Goal: Information Seeking & Learning: Check status

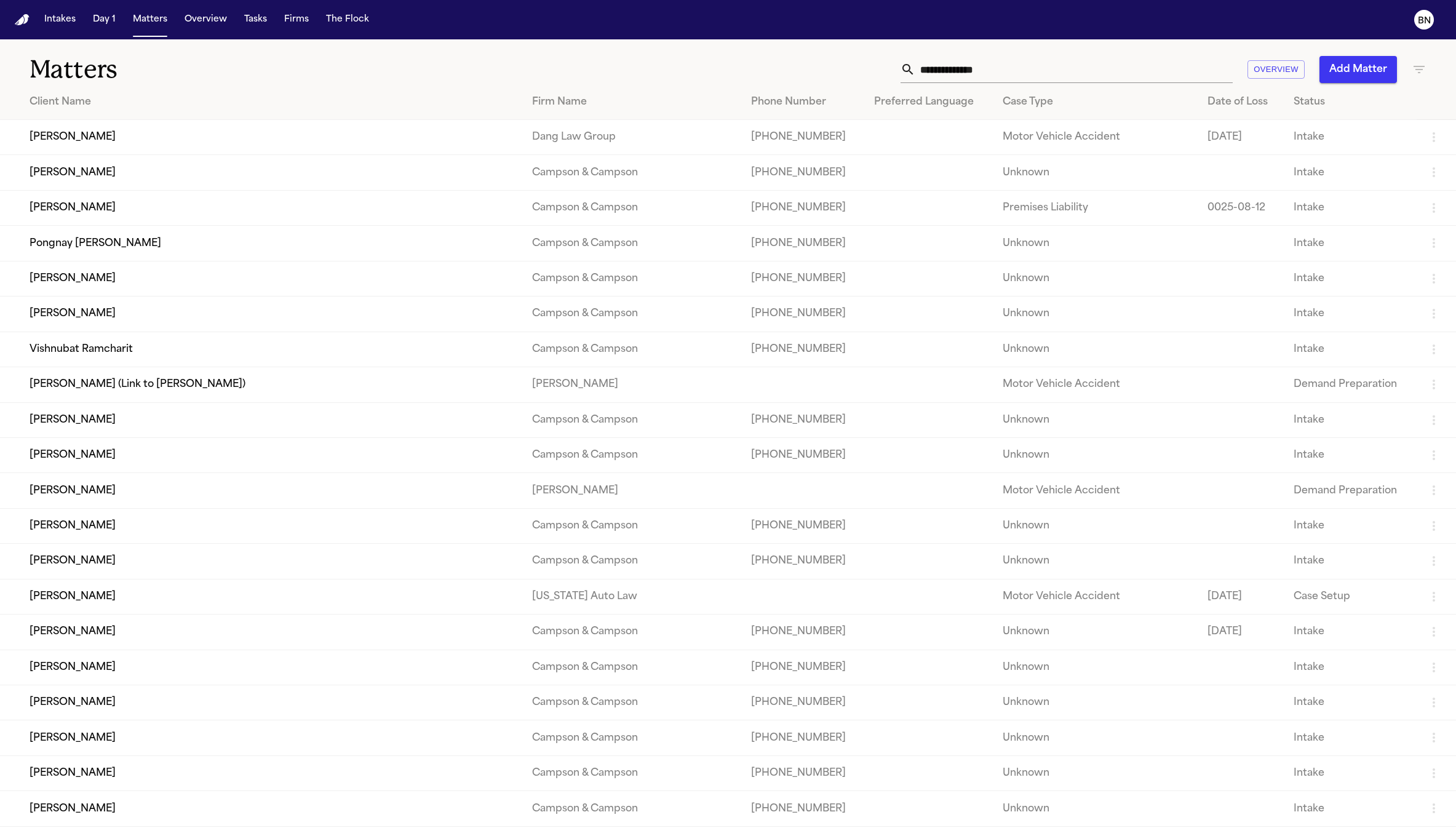
click at [978, 53] on div "Matters Overview Add Matter" at bounding box center [728, 62] width 1456 height 46
click at [978, 70] on input "text" at bounding box center [1074, 69] width 317 height 27
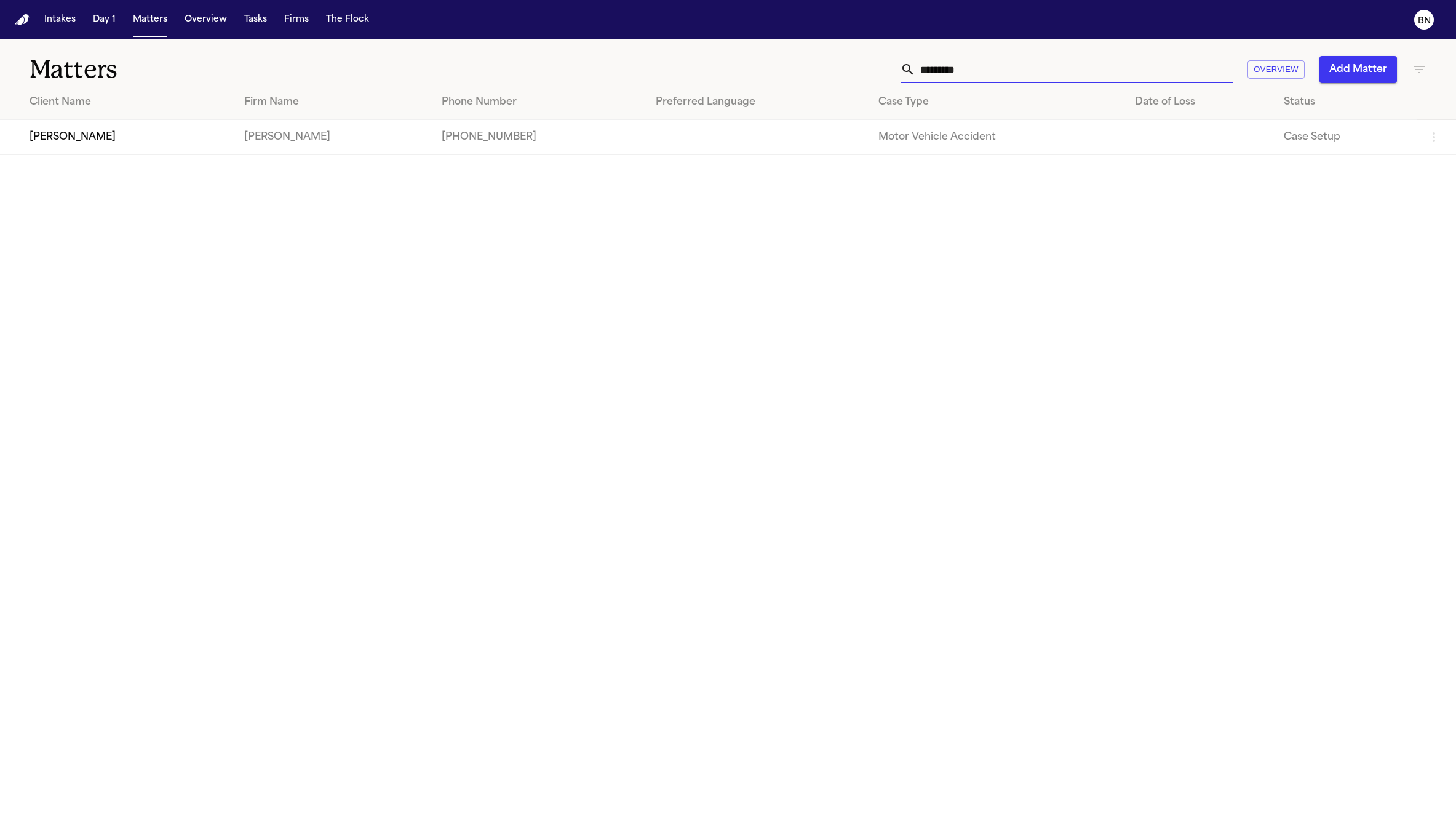
type input "*********"
click at [235, 133] on td "[PERSON_NAME]" at bounding box center [117, 137] width 235 height 35
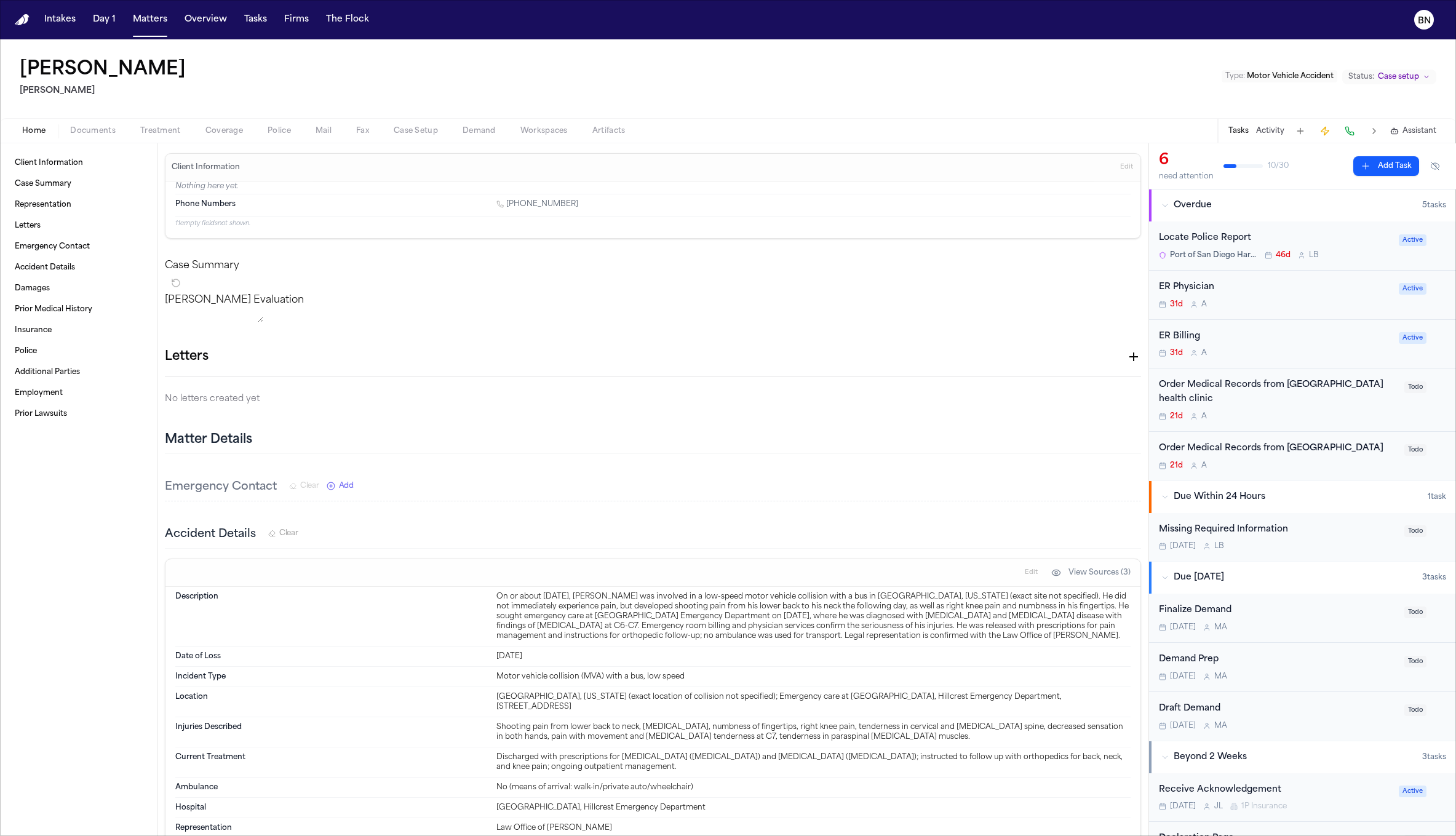
scroll to position [338, 0]
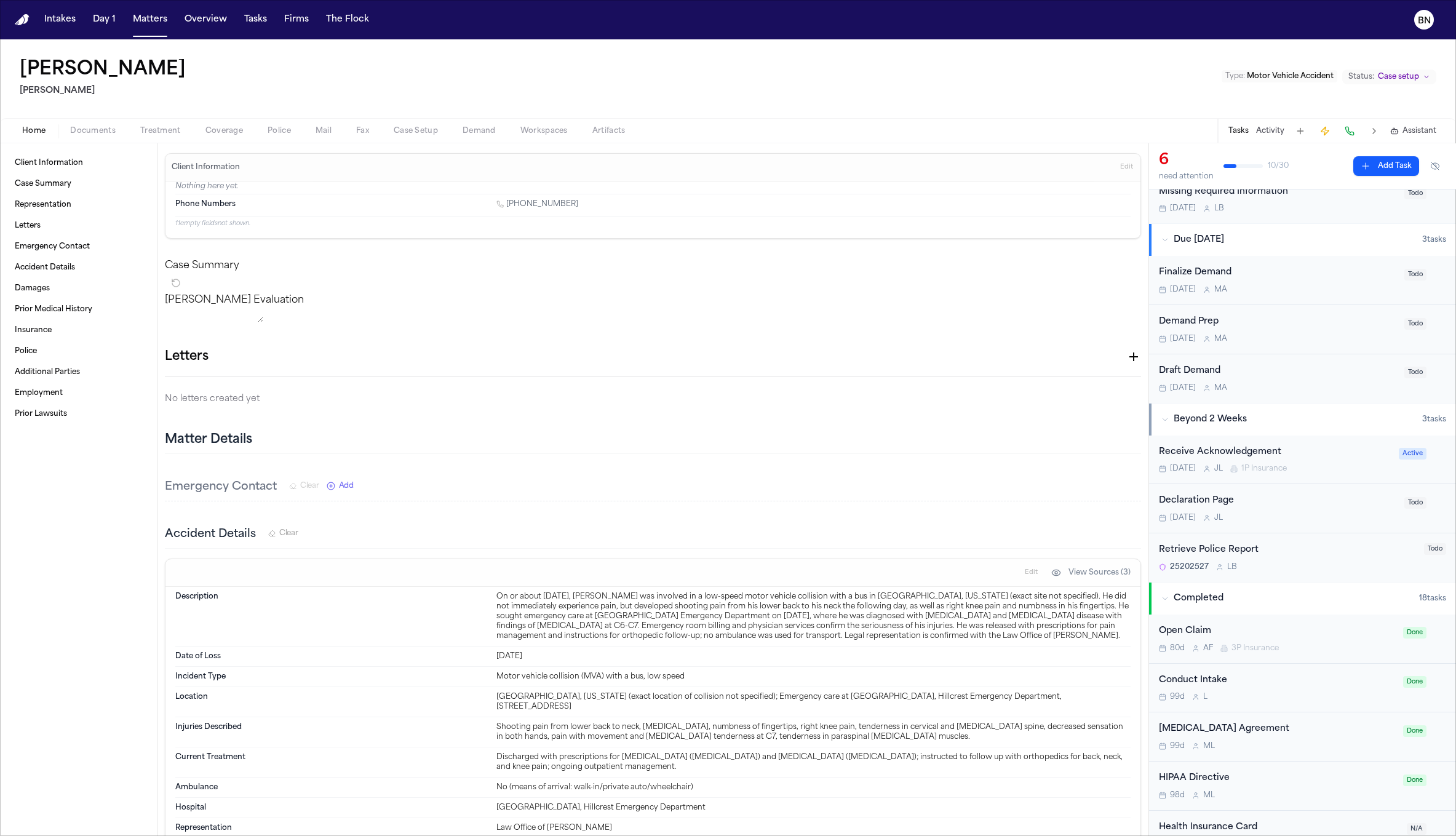
click at [1217, 543] on div "Retrieve Police Report" at bounding box center [1287, 550] width 258 height 14
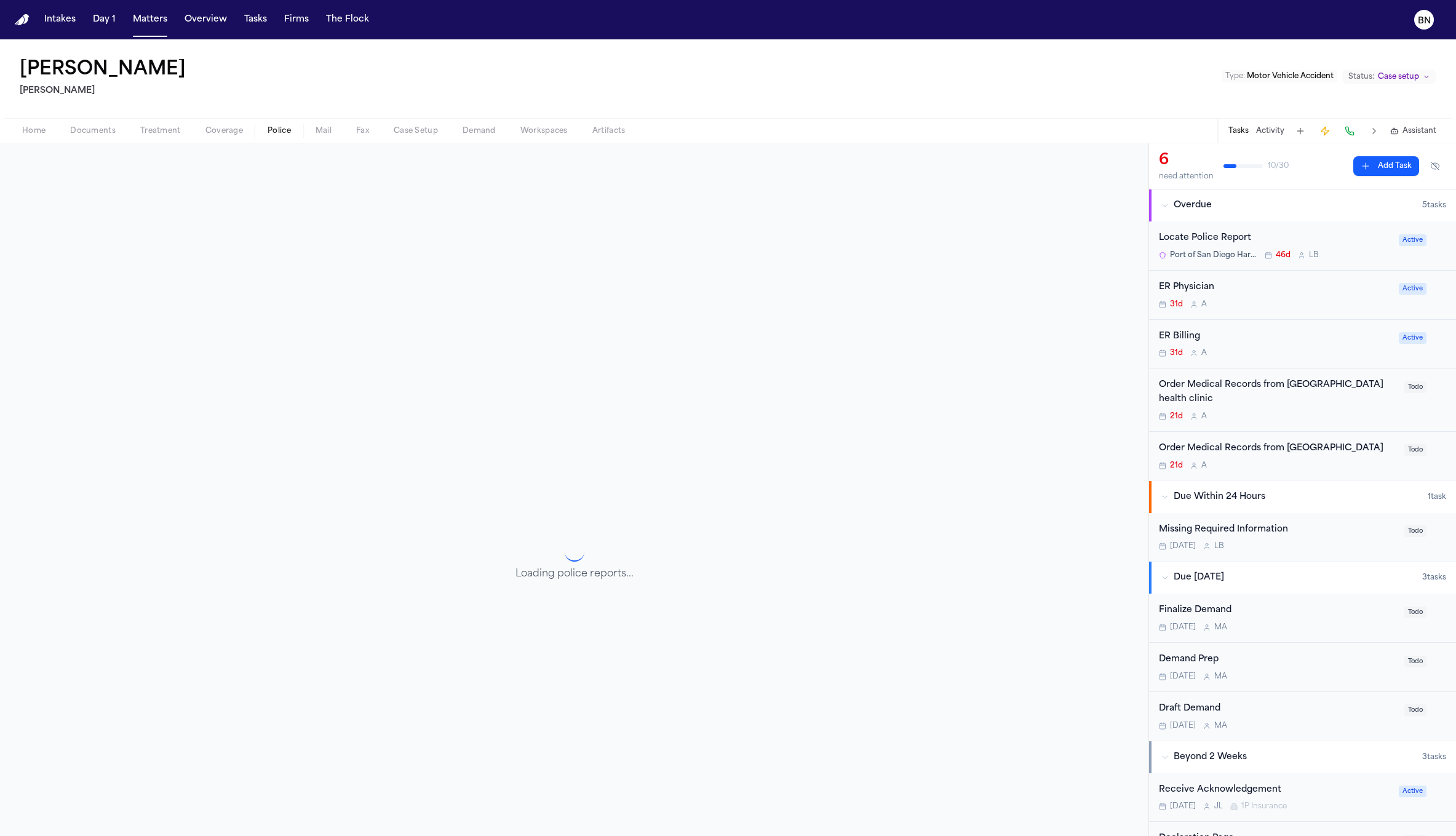
click at [256, 131] on button "Police" at bounding box center [279, 131] width 48 height 15
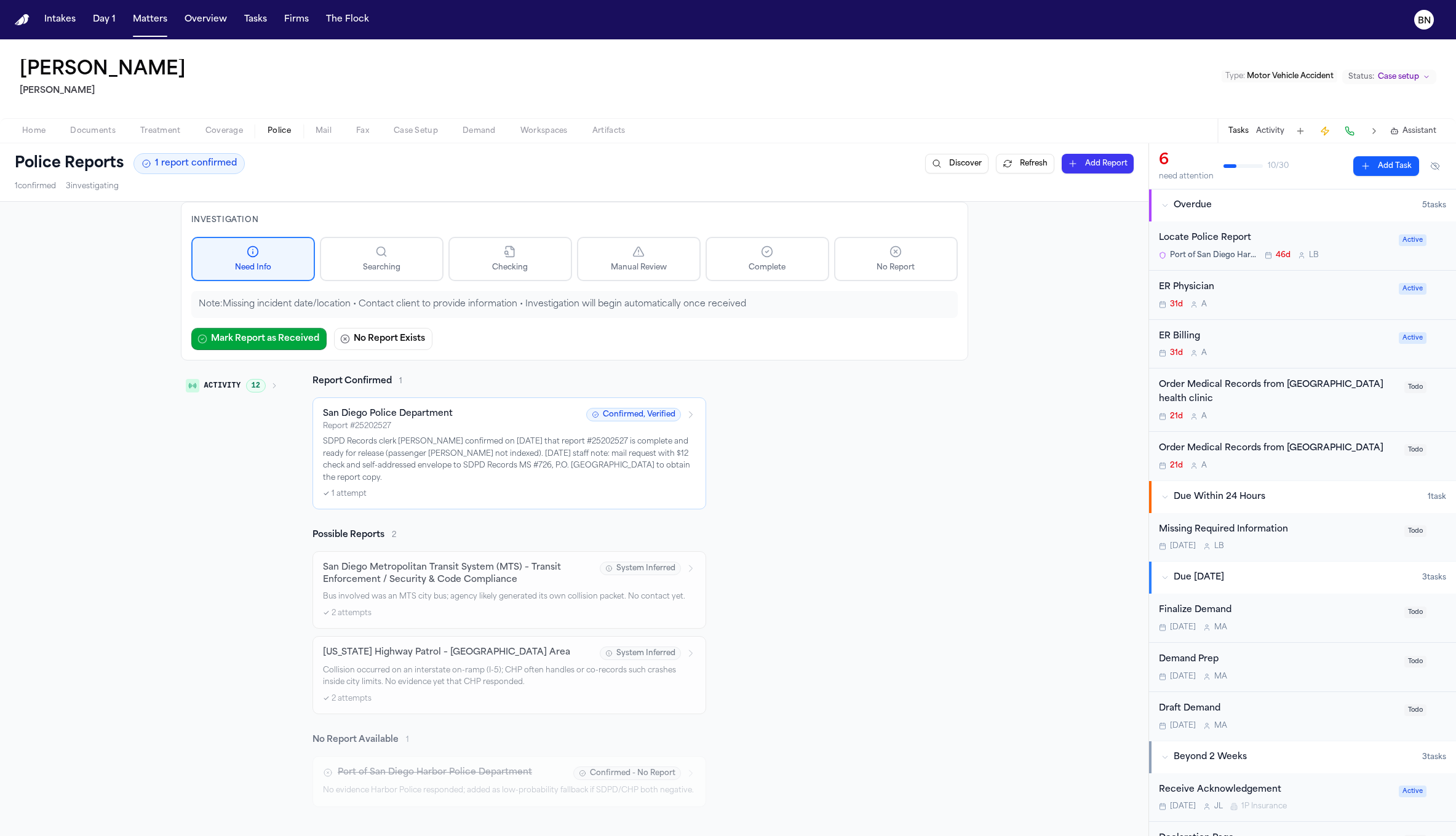
click at [492, 438] on p "SDPD Records clerk [PERSON_NAME] confirmed on [DATE] that report #25202527 is c…" at bounding box center [508, 460] width 372 height 48
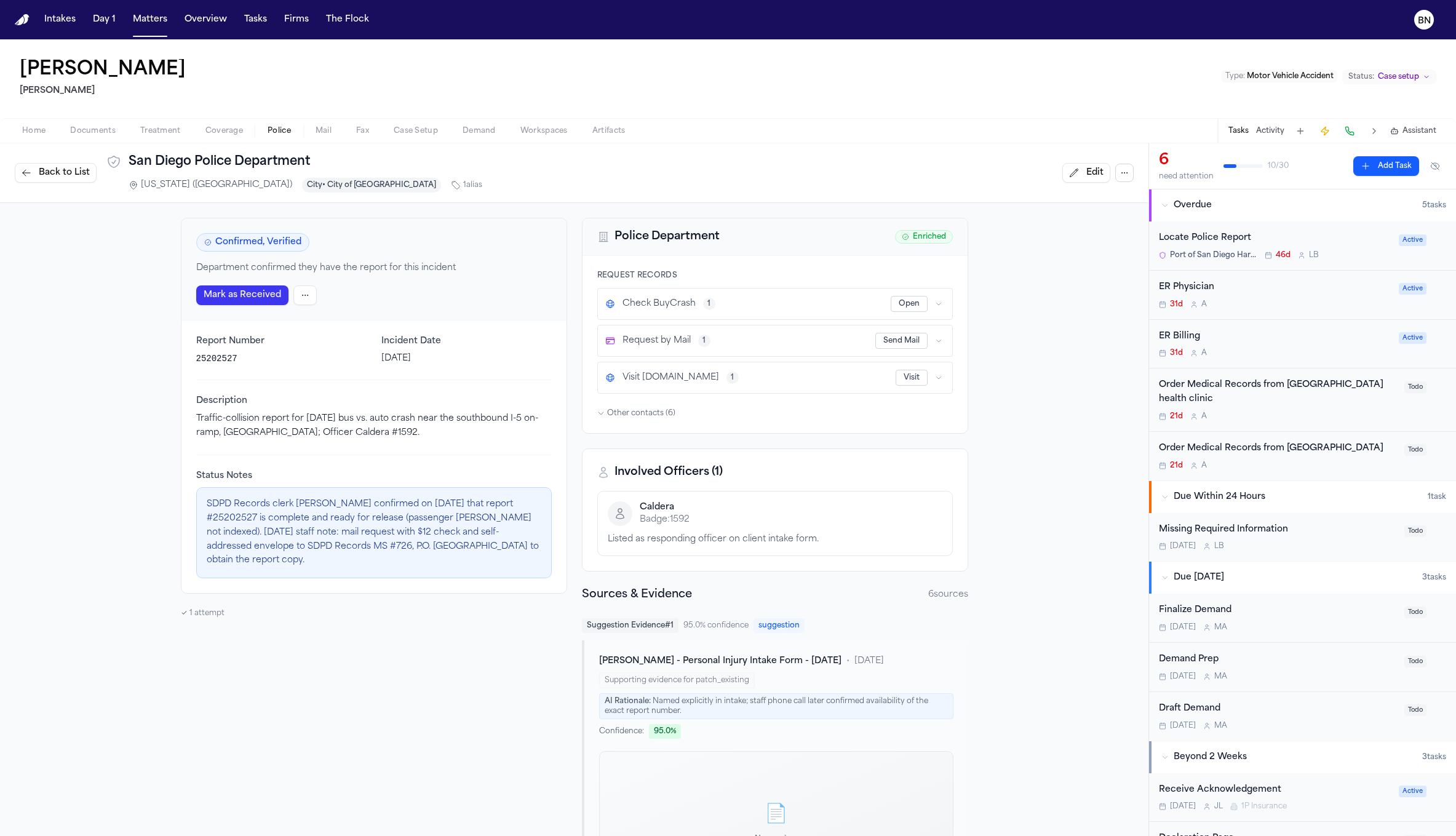
scroll to position [993, 0]
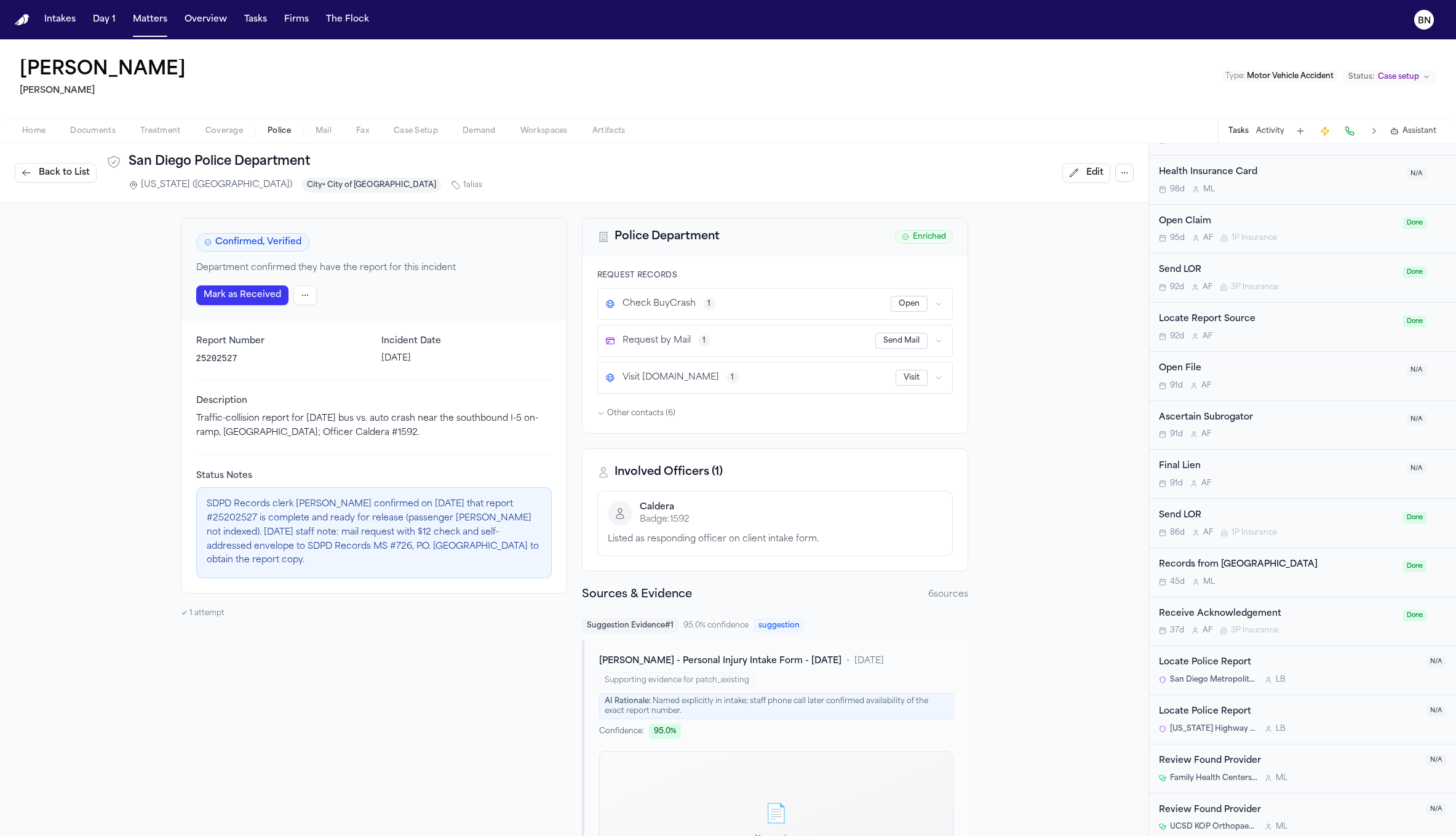
click at [1305, 660] on div "Locate Police Report" at bounding box center [1288, 662] width 260 height 14
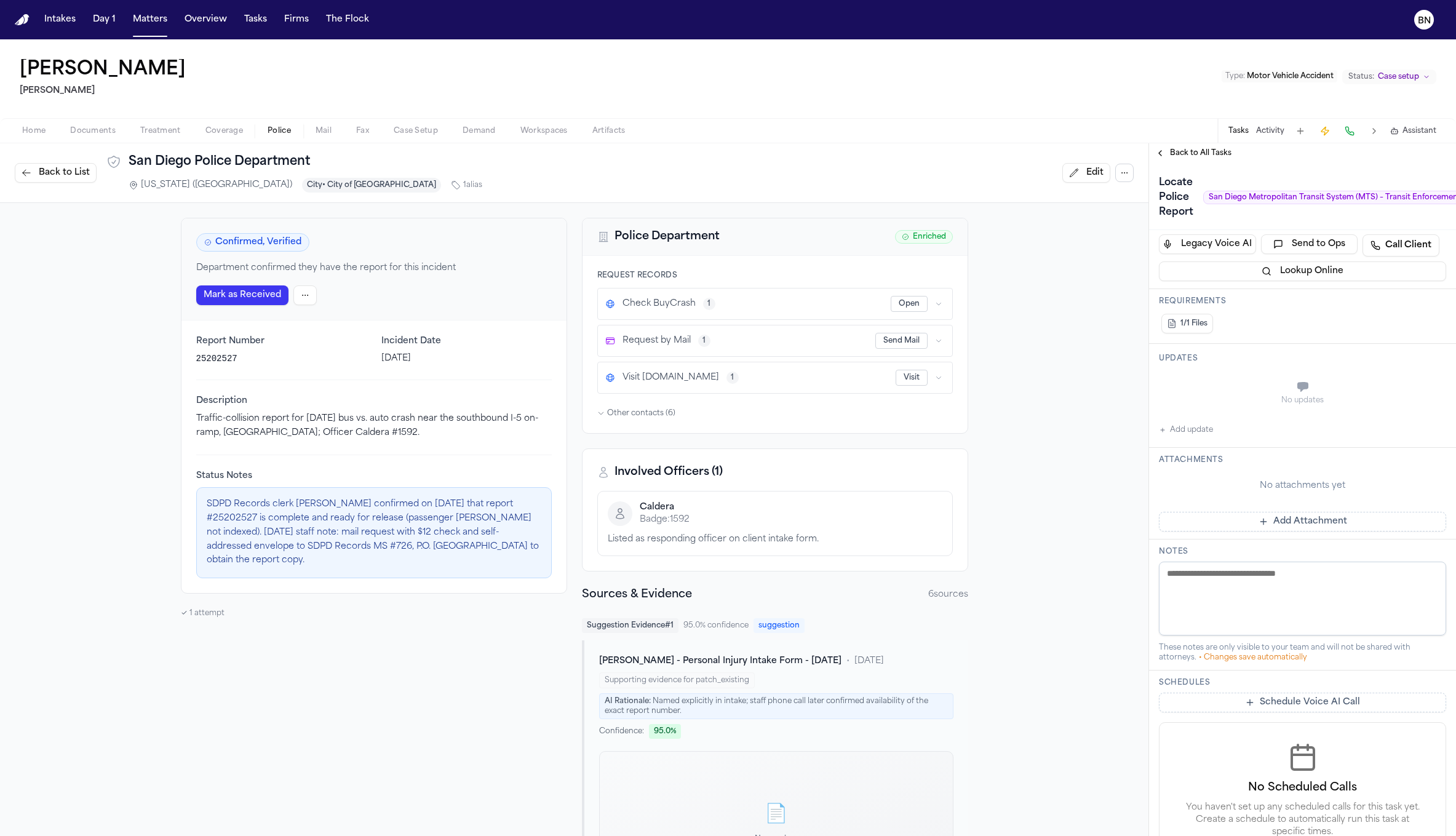
scroll to position [326, 0]
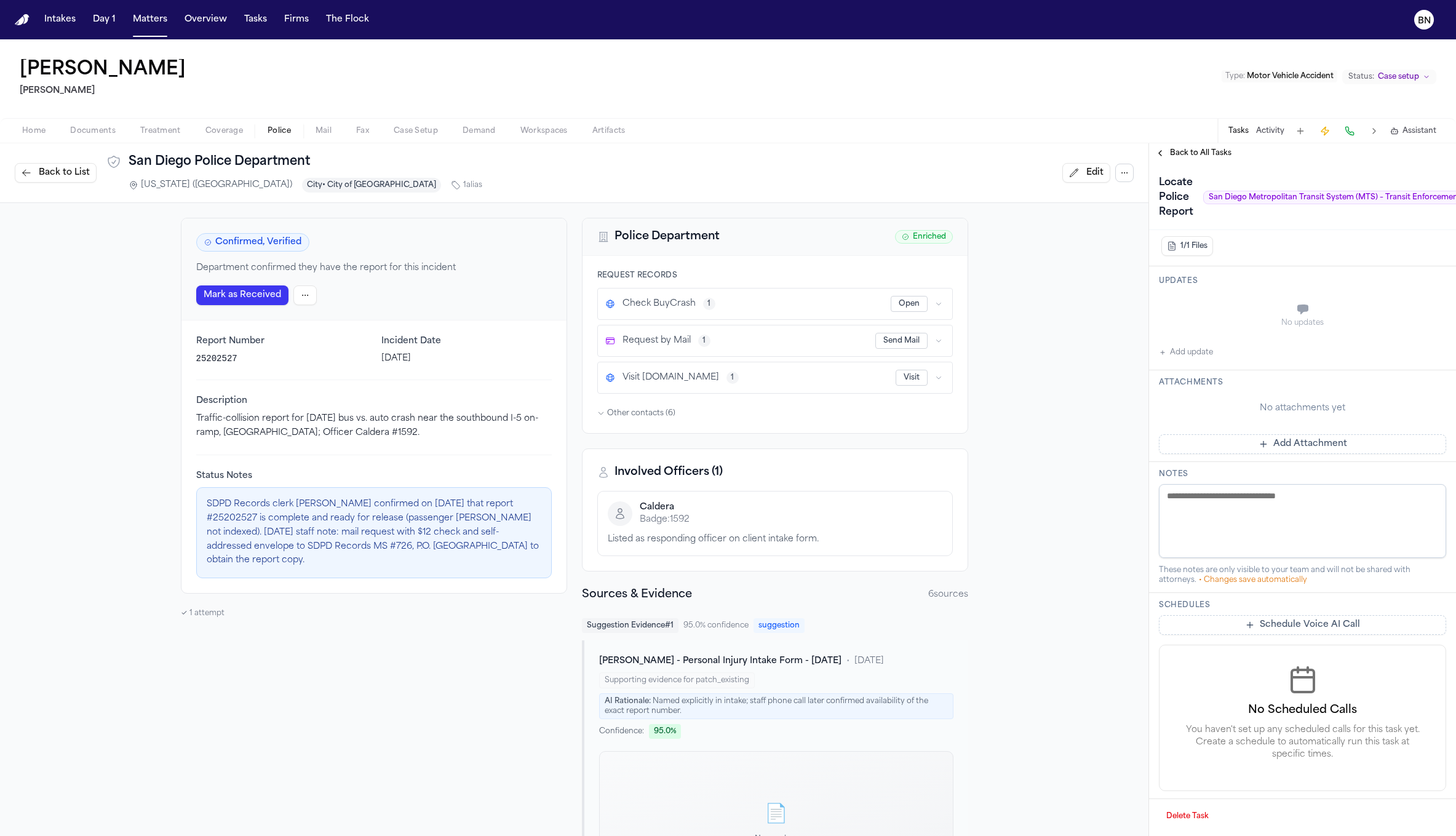
click at [1186, 160] on div "Back to All Tasks" at bounding box center [1302, 153] width 307 height 20
click at [1203, 150] on span "Back to All Tasks" at bounding box center [1201, 153] width 62 height 9
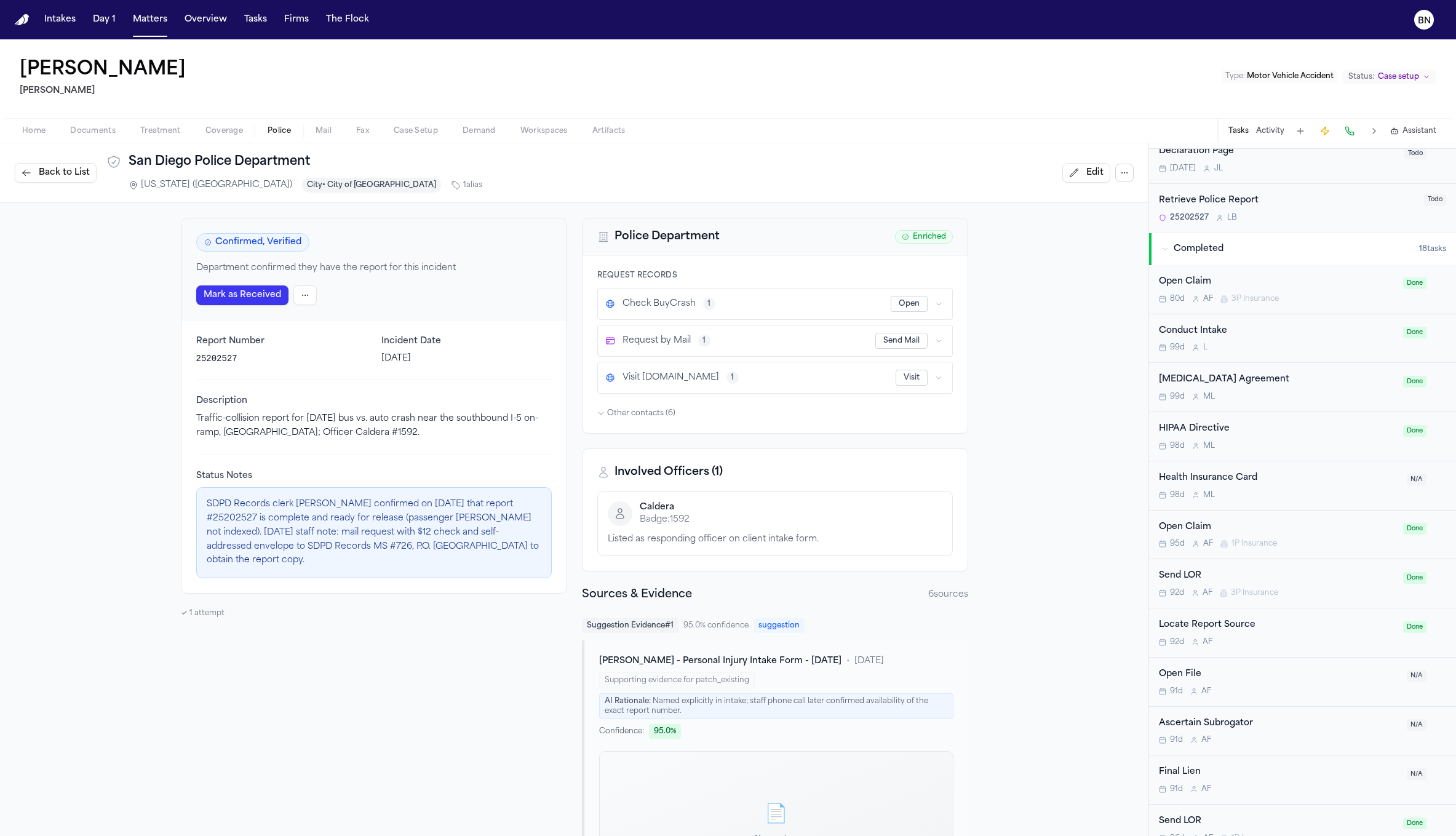
scroll to position [993, 0]
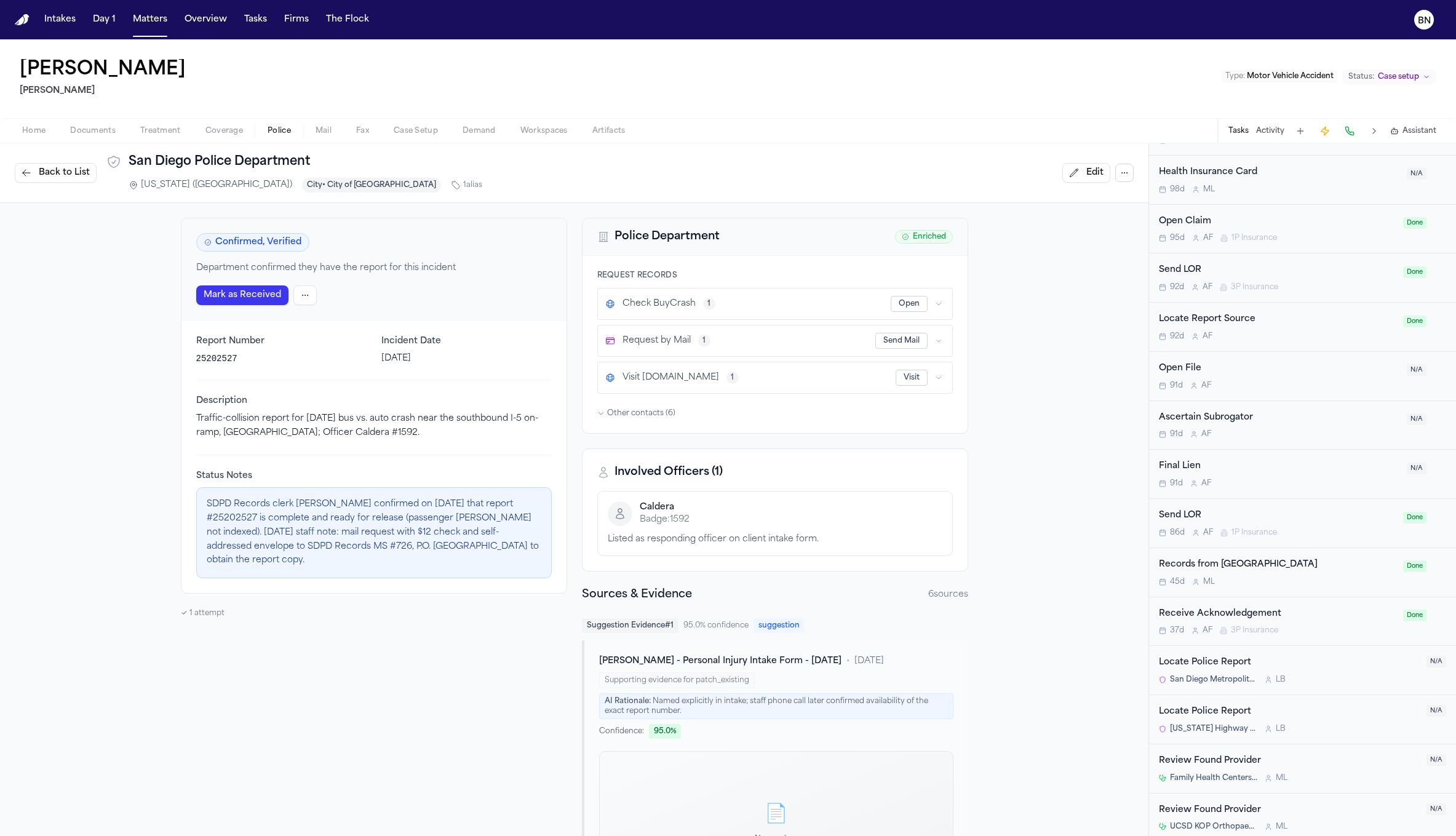
click at [1286, 705] on div "Locate Police Report" at bounding box center [1288, 711] width 260 height 14
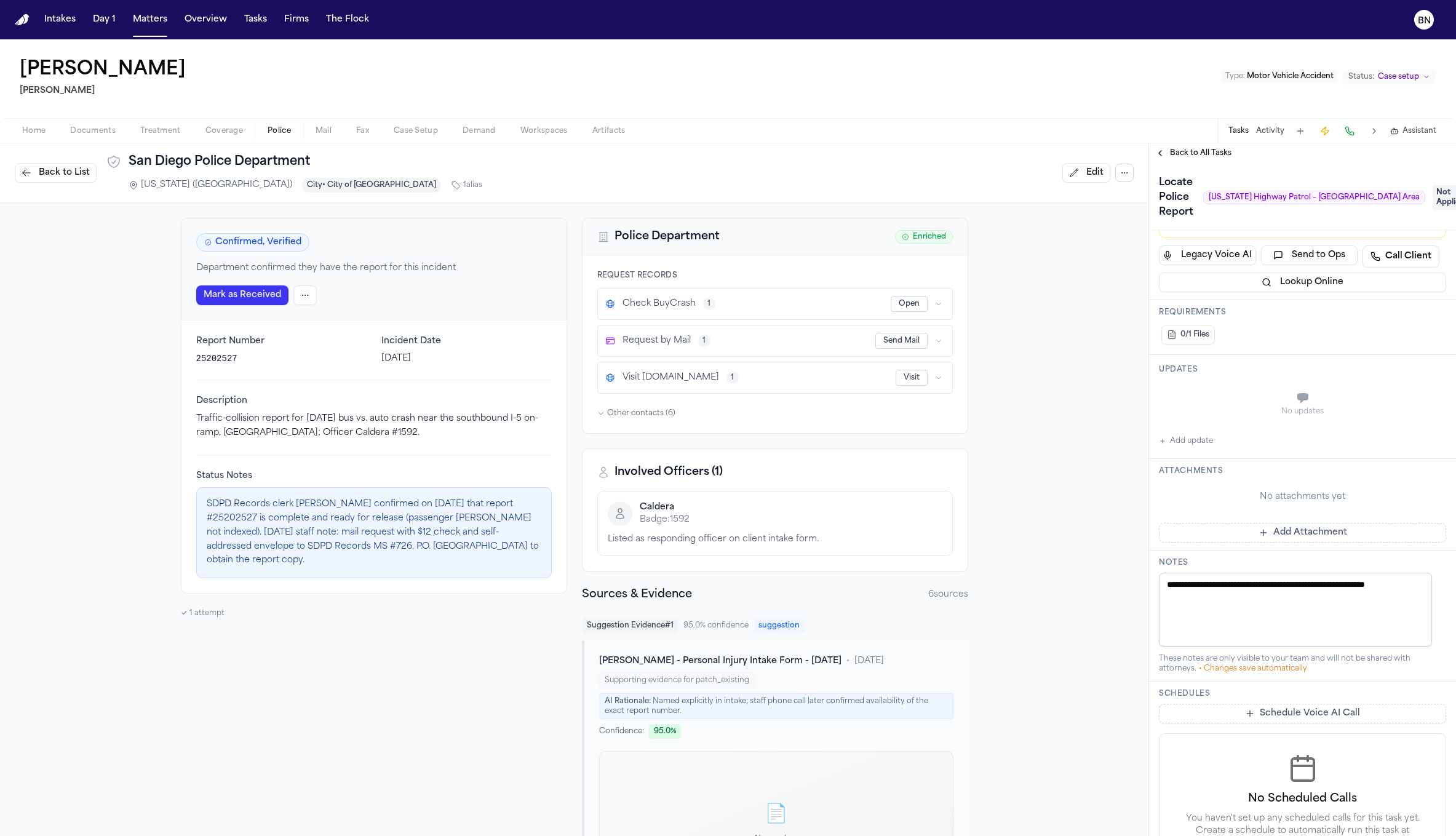
scroll to position [173, 0]
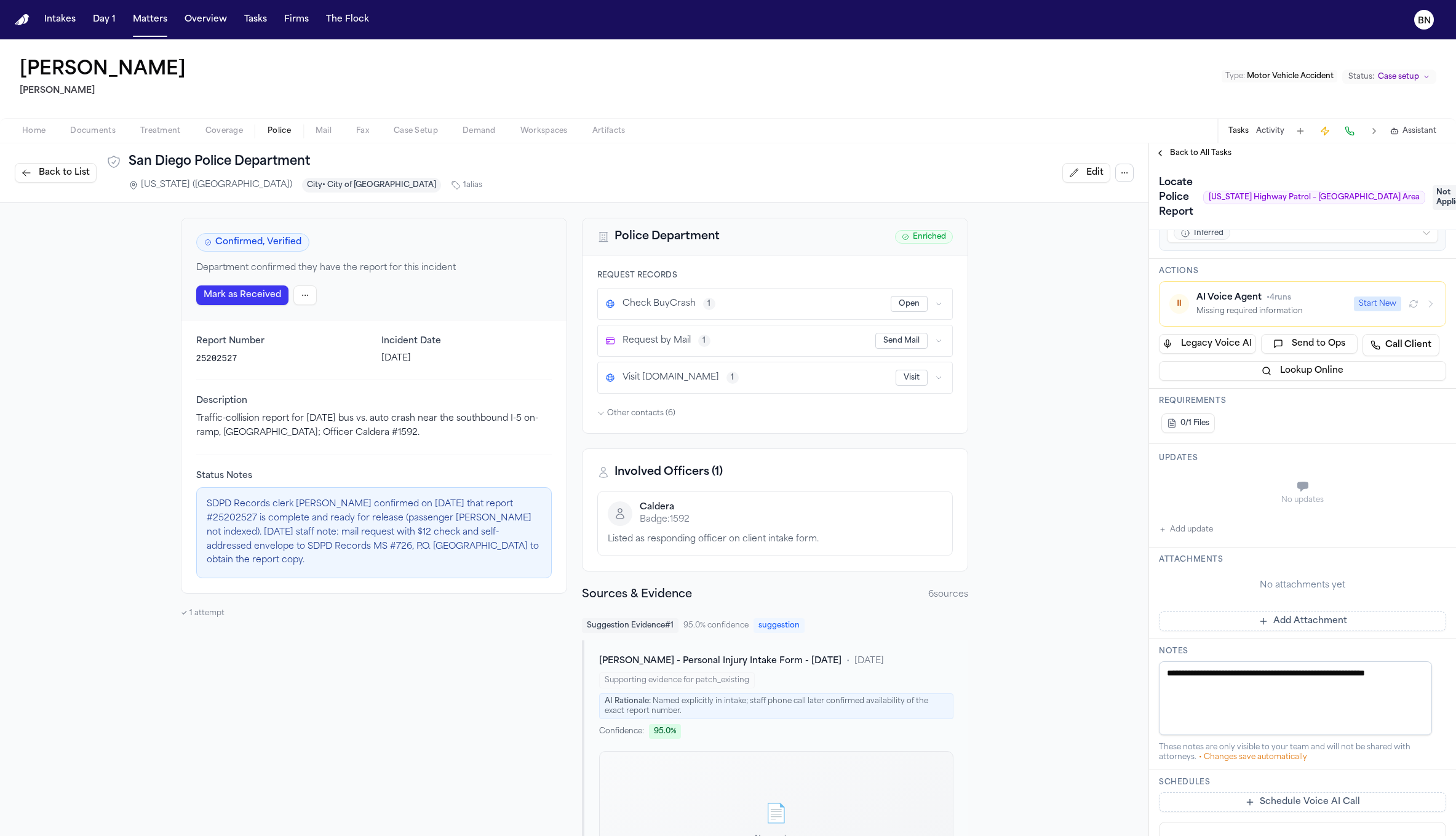
click at [1160, 164] on div "Locate Police Report [US_STATE] Highway Patrol – [GEOGRAPHIC_DATA] Area Not App…" at bounding box center [1302, 196] width 307 height 67
click at [1170, 152] on span "Back to All Tasks" at bounding box center [1201, 153] width 62 height 9
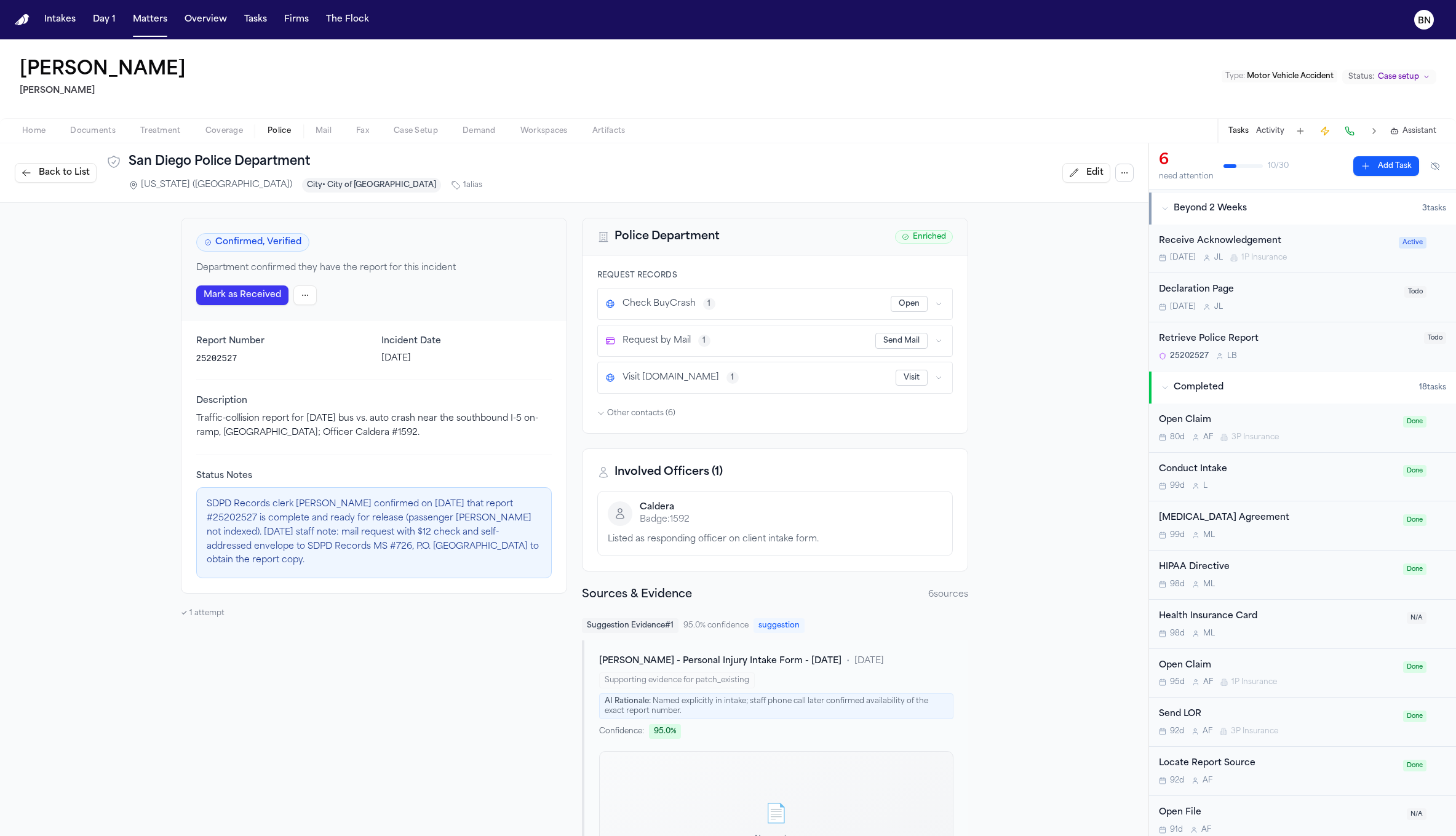
scroll to position [454, 0]
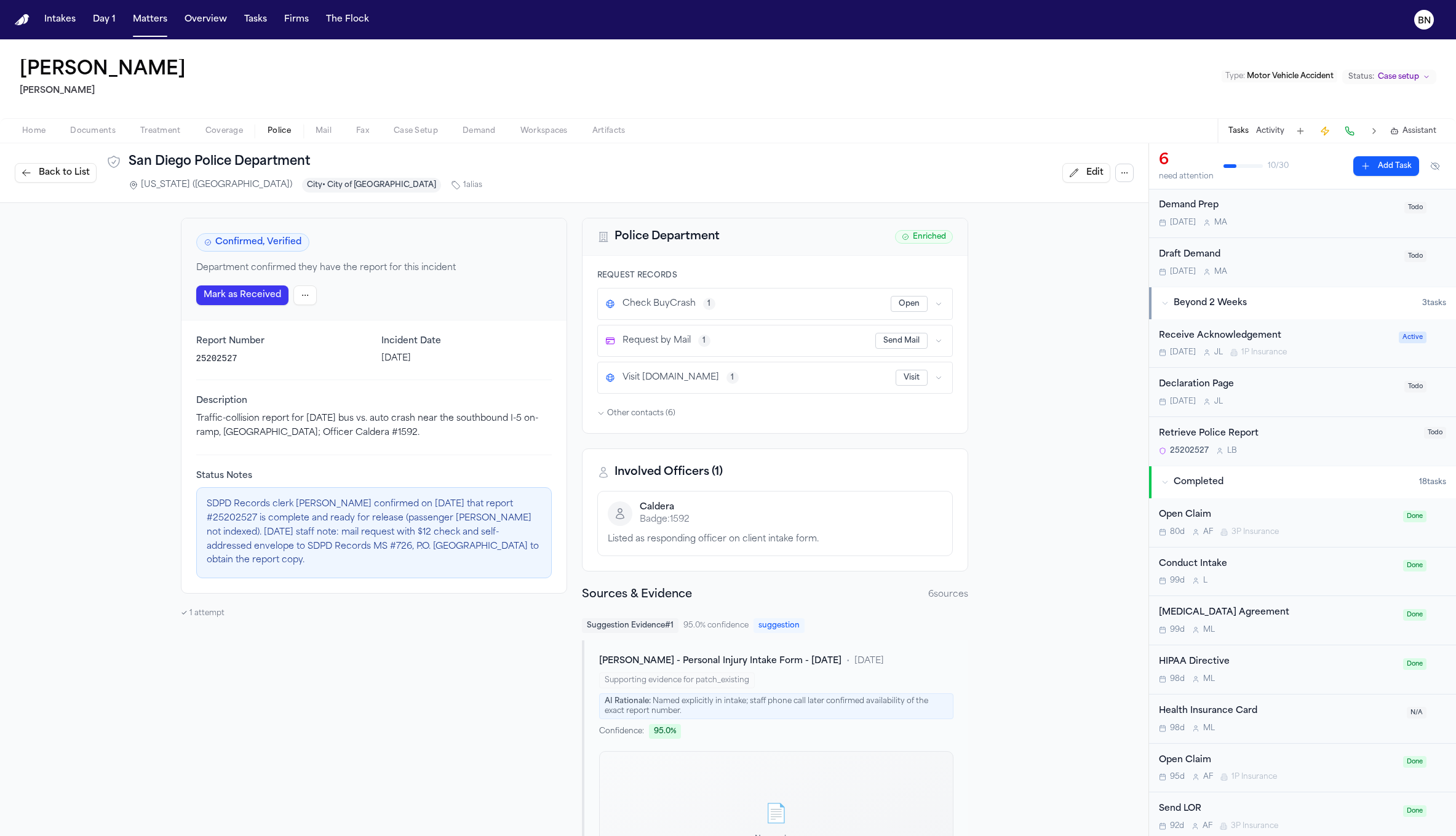
click at [1285, 446] on div "25202527 L B" at bounding box center [1287, 450] width 258 height 9
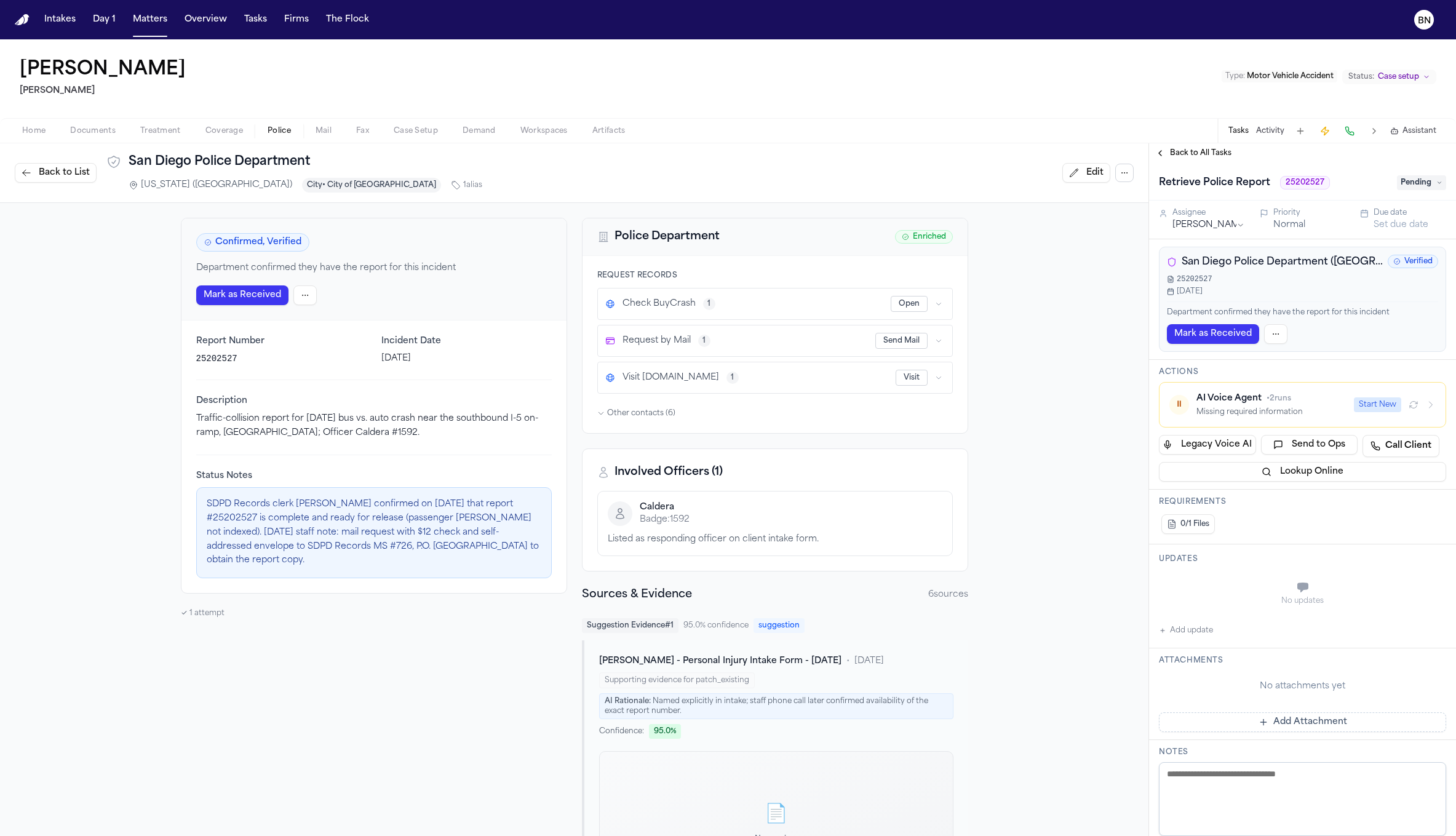
click at [1191, 151] on span "Back to All Tasks" at bounding box center [1201, 153] width 62 height 9
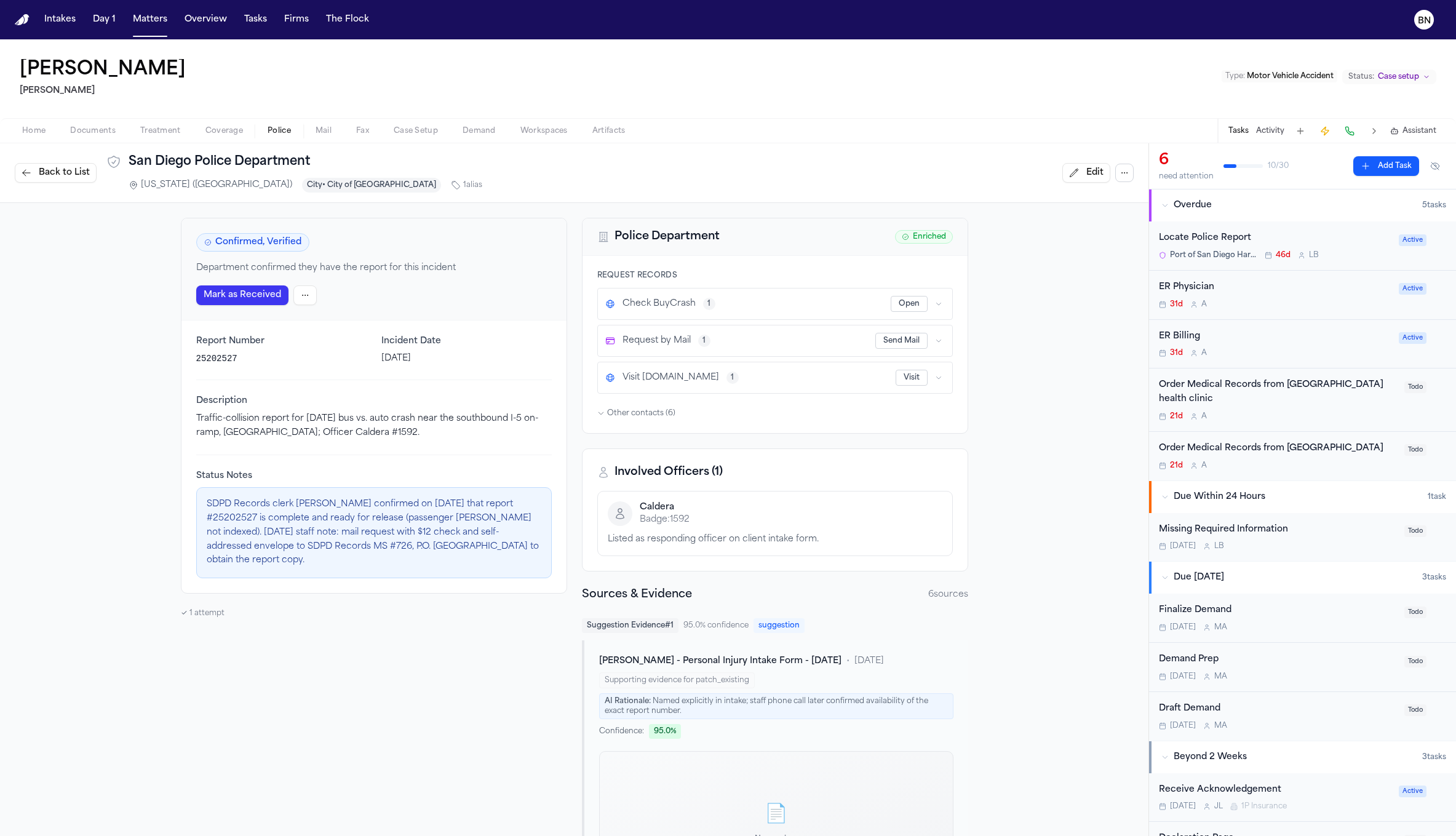
click at [1206, 232] on div "Locate Police Report" at bounding box center [1275, 238] width 233 height 14
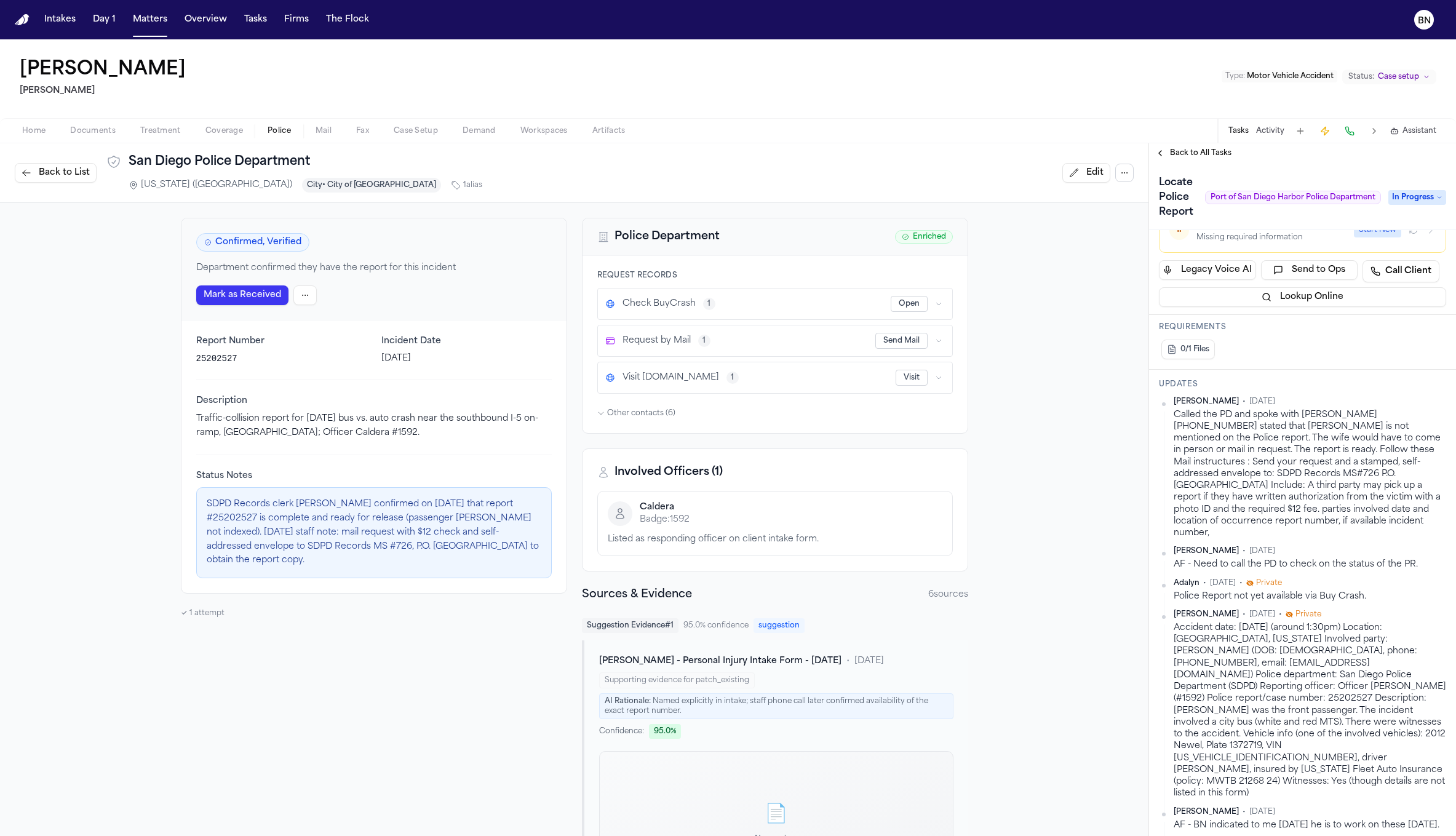
scroll to position [494, 0]
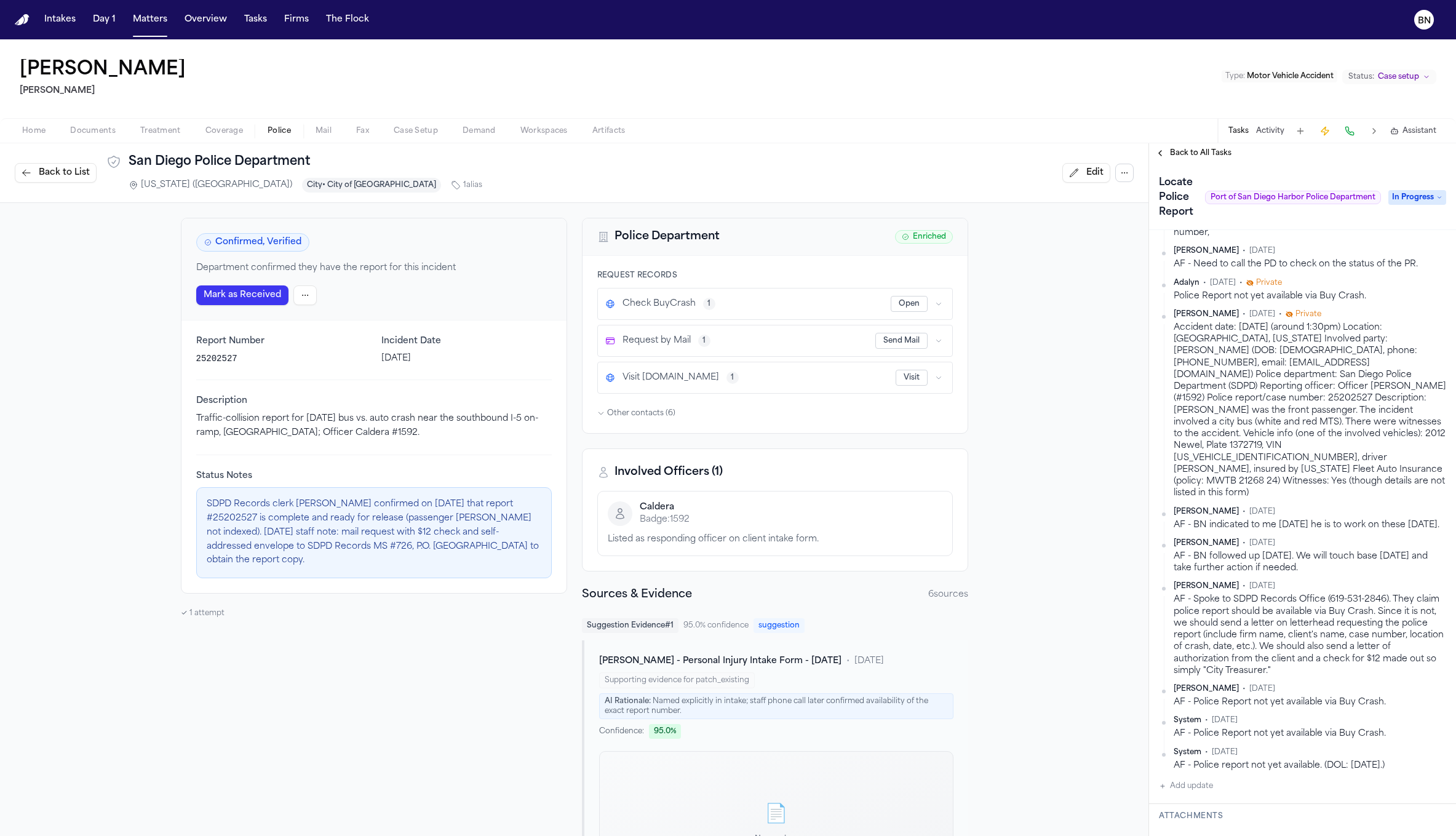
click at [727, 519] on div "Caldera Badge: 1592" at bounding box center [775, 513] width 335 height 24
click at [131, 21] on button "Matters" at bounding box center [149, 20] width 44 height 23
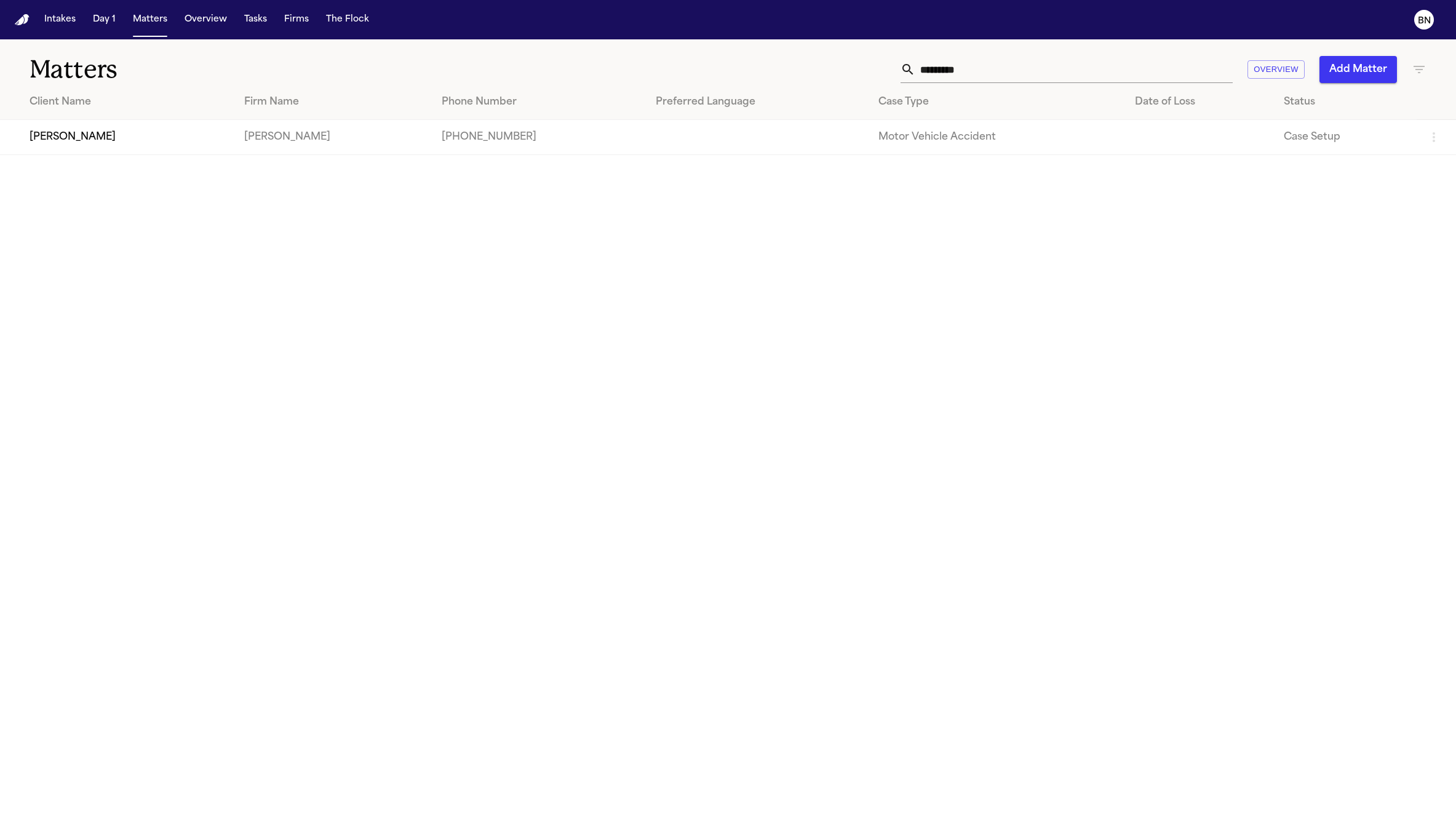
click at [1003, 76] on input "*********" at bounding box center [1074, 69] width 317 height 27
paste input "***"
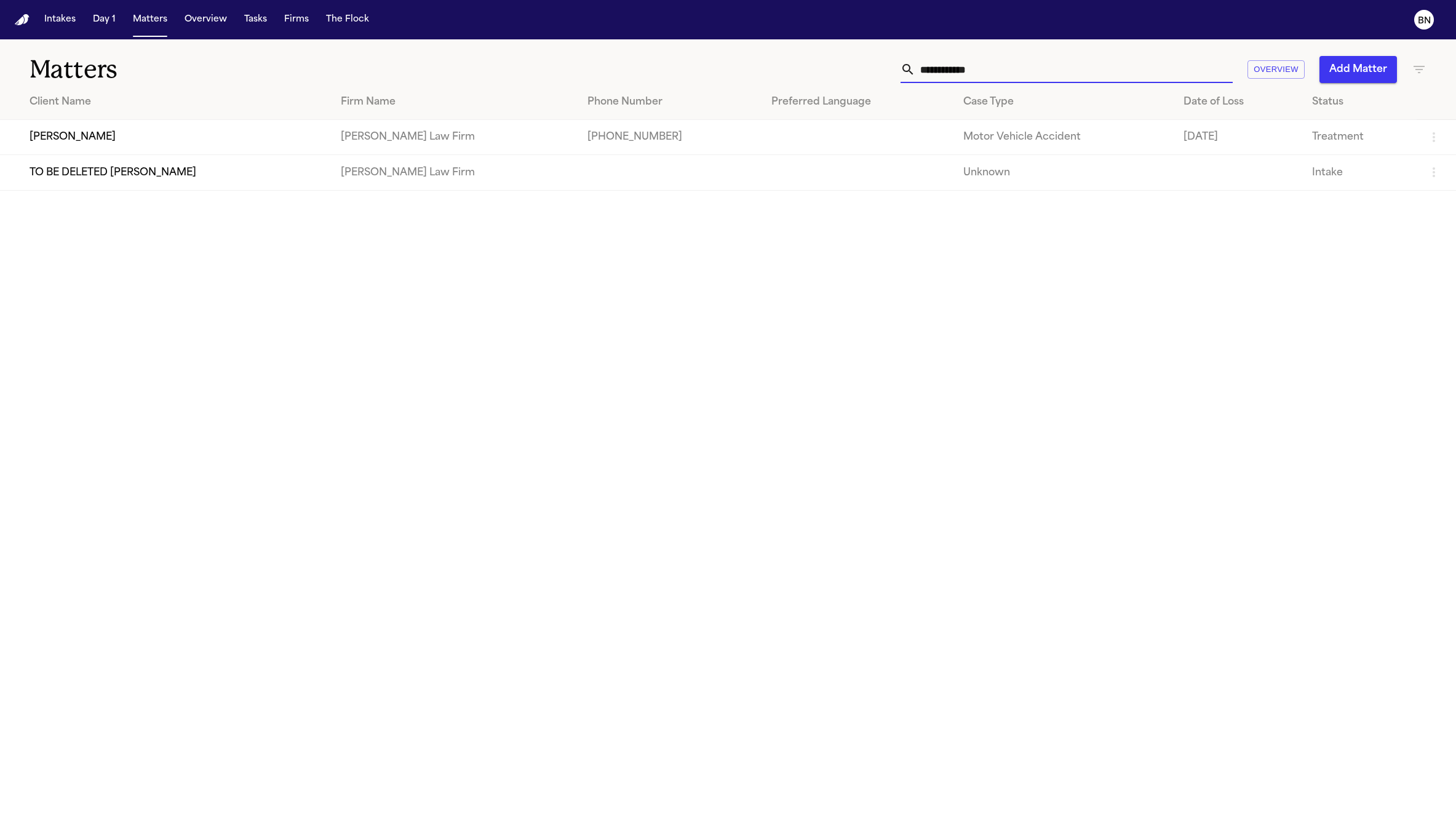
type input "**********"
click at [74, 143] on td "[PERSON_NAME]" at bounding box center [165, 137] width 331 height 35
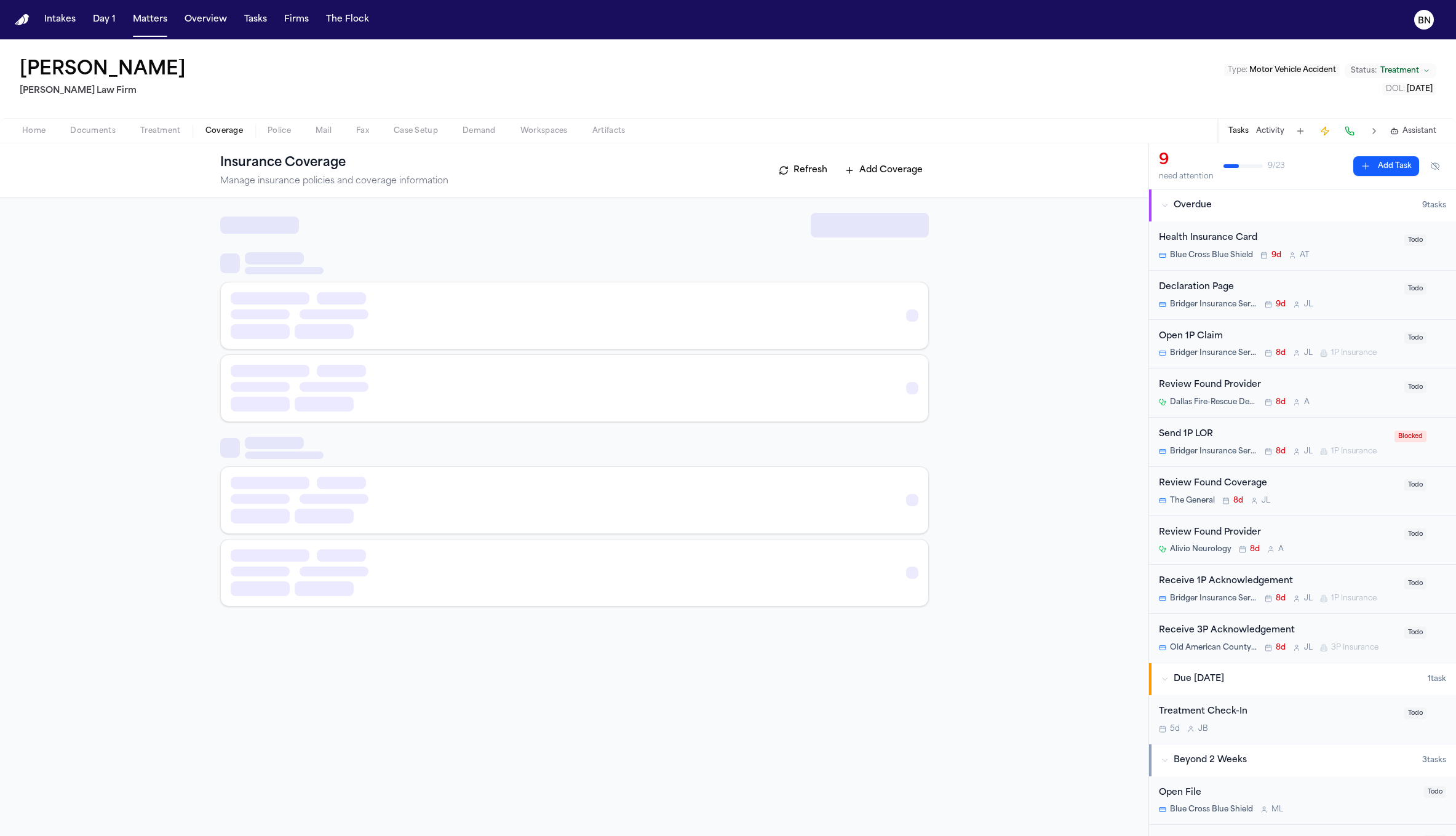
click at [213, 133] on span "Coverage" at bounding box center [224, 130] width 38 height 9
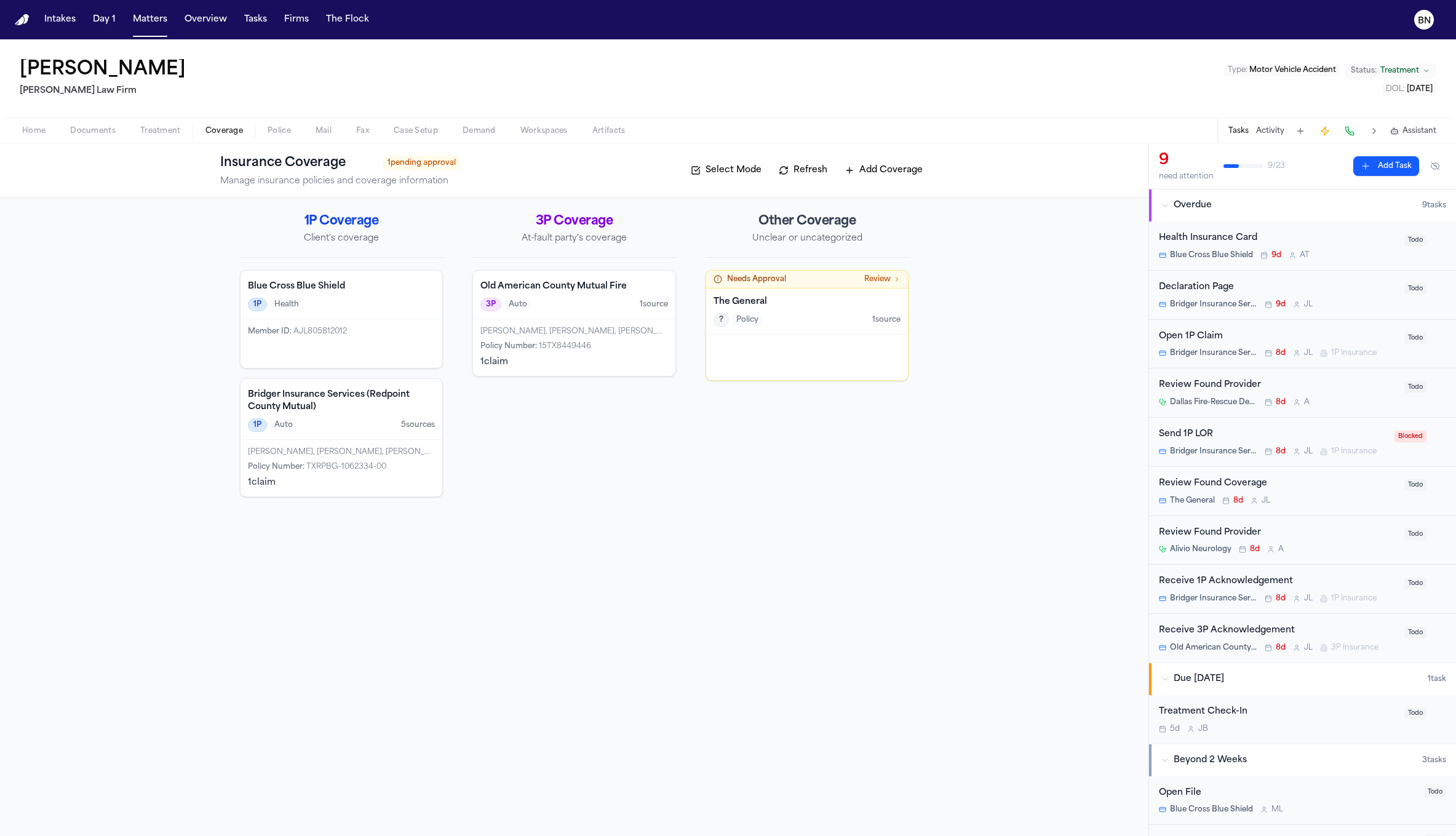
click at [831, 342] on div at bounding box center [808, 357] width 203 height 46
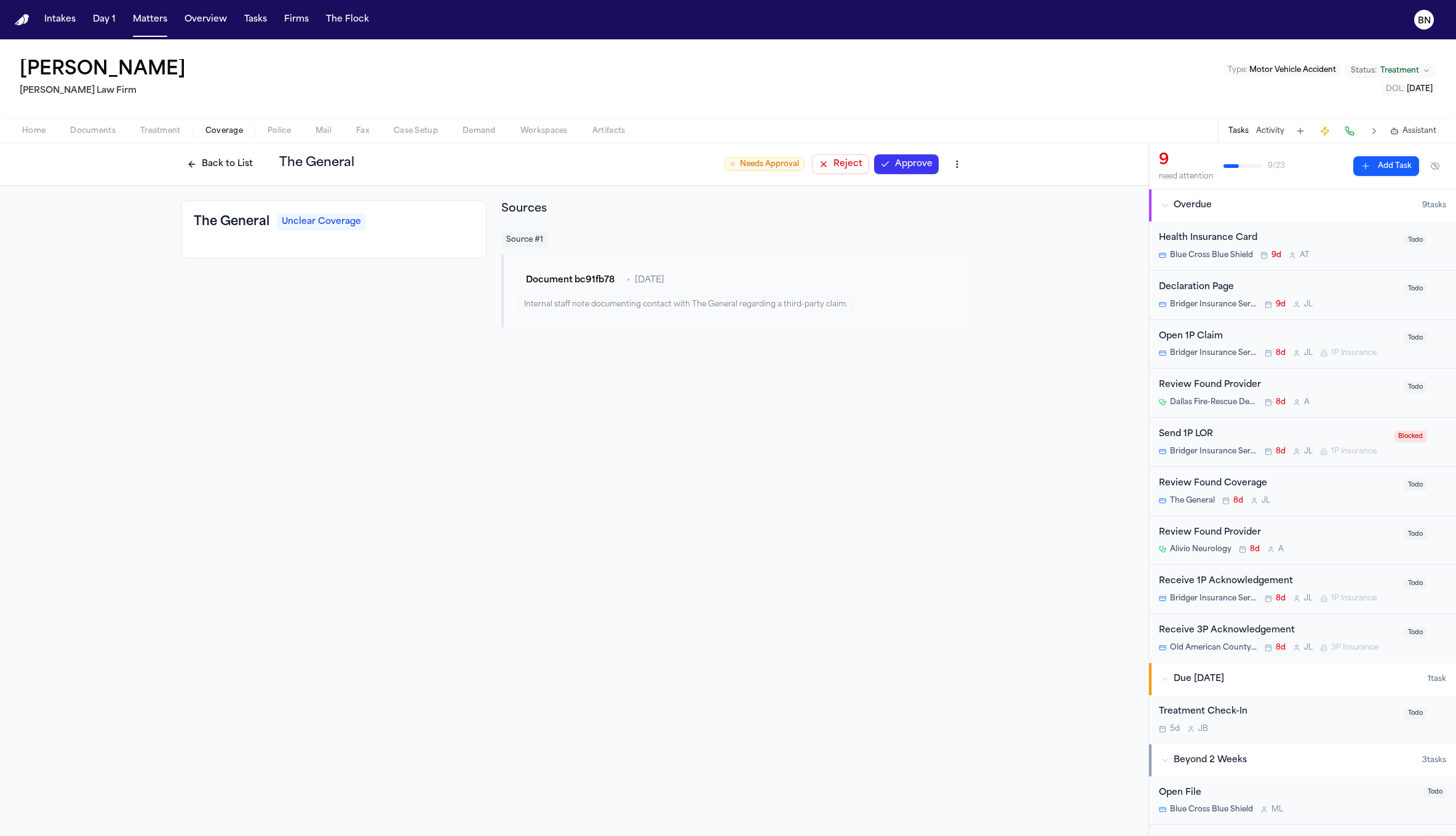
click at [209, 158] on button "Back to List" at bounding box center [220, 164] width 78 height 20
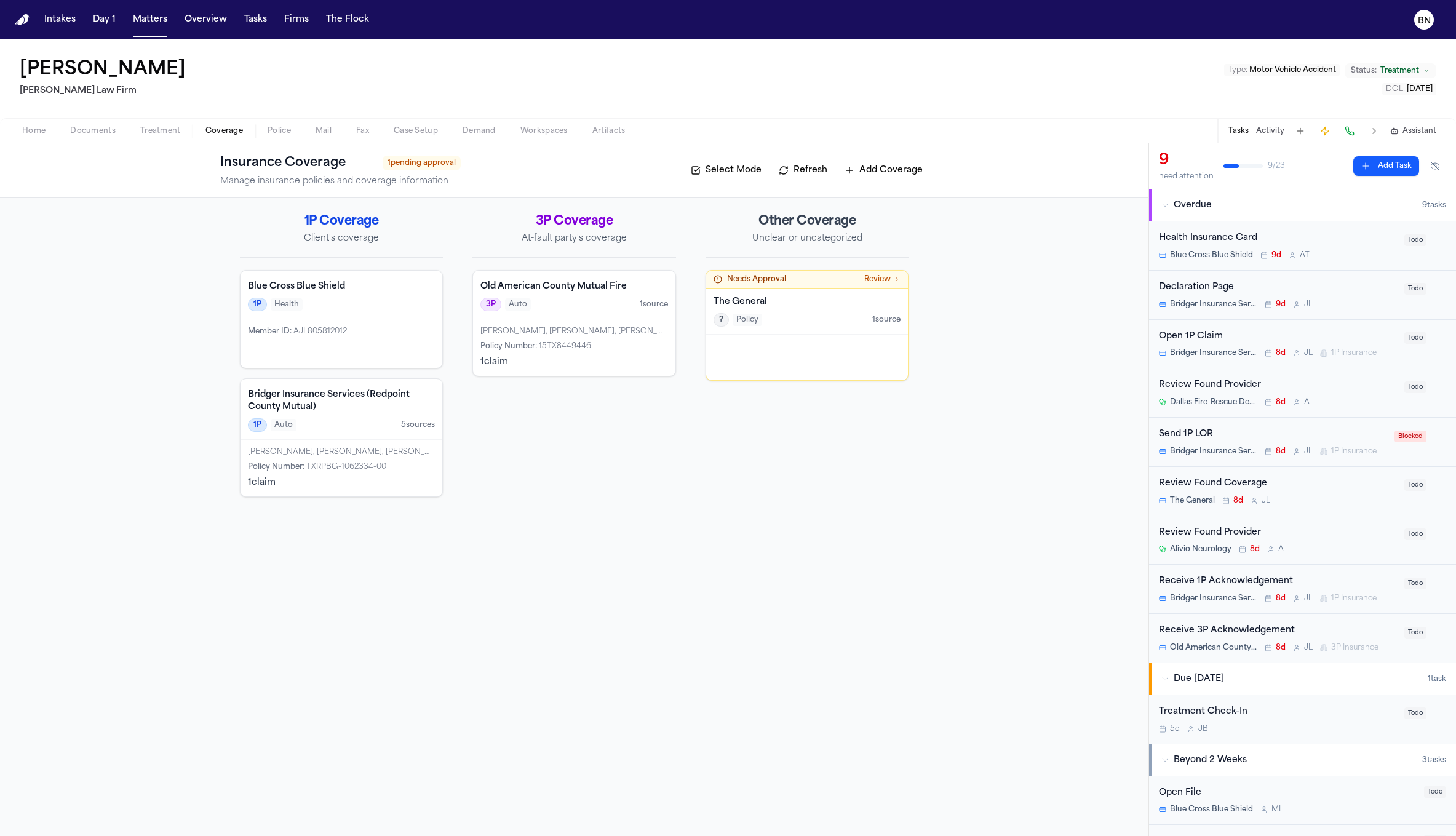
click at [1272, 129] on button "Activity" at bounding box center [1270, 130] width 28 height 9
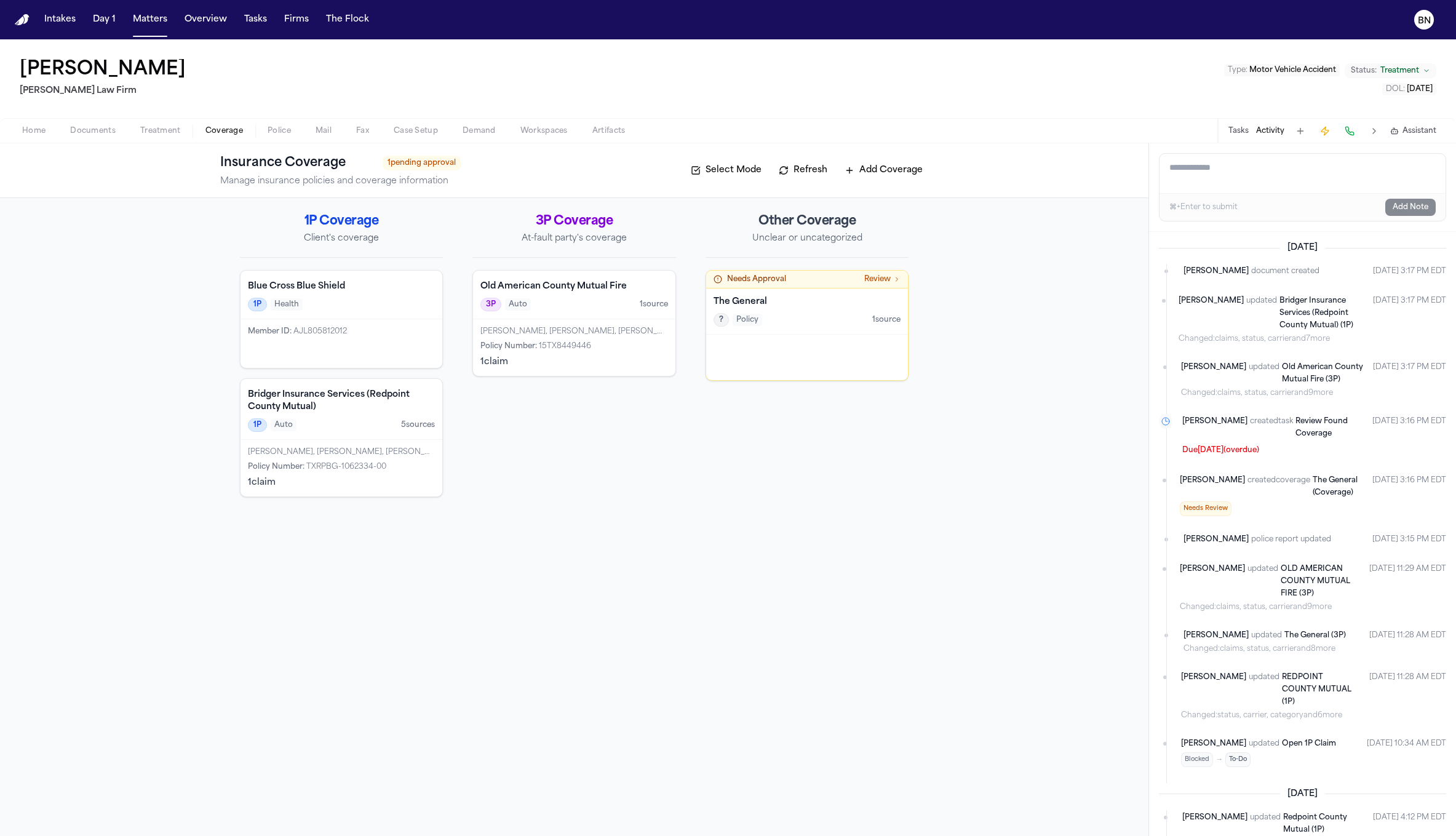
click at [859, 329] on div "The General ? Policy 1 source" at bounding box center [808, 311] width 203 height 46
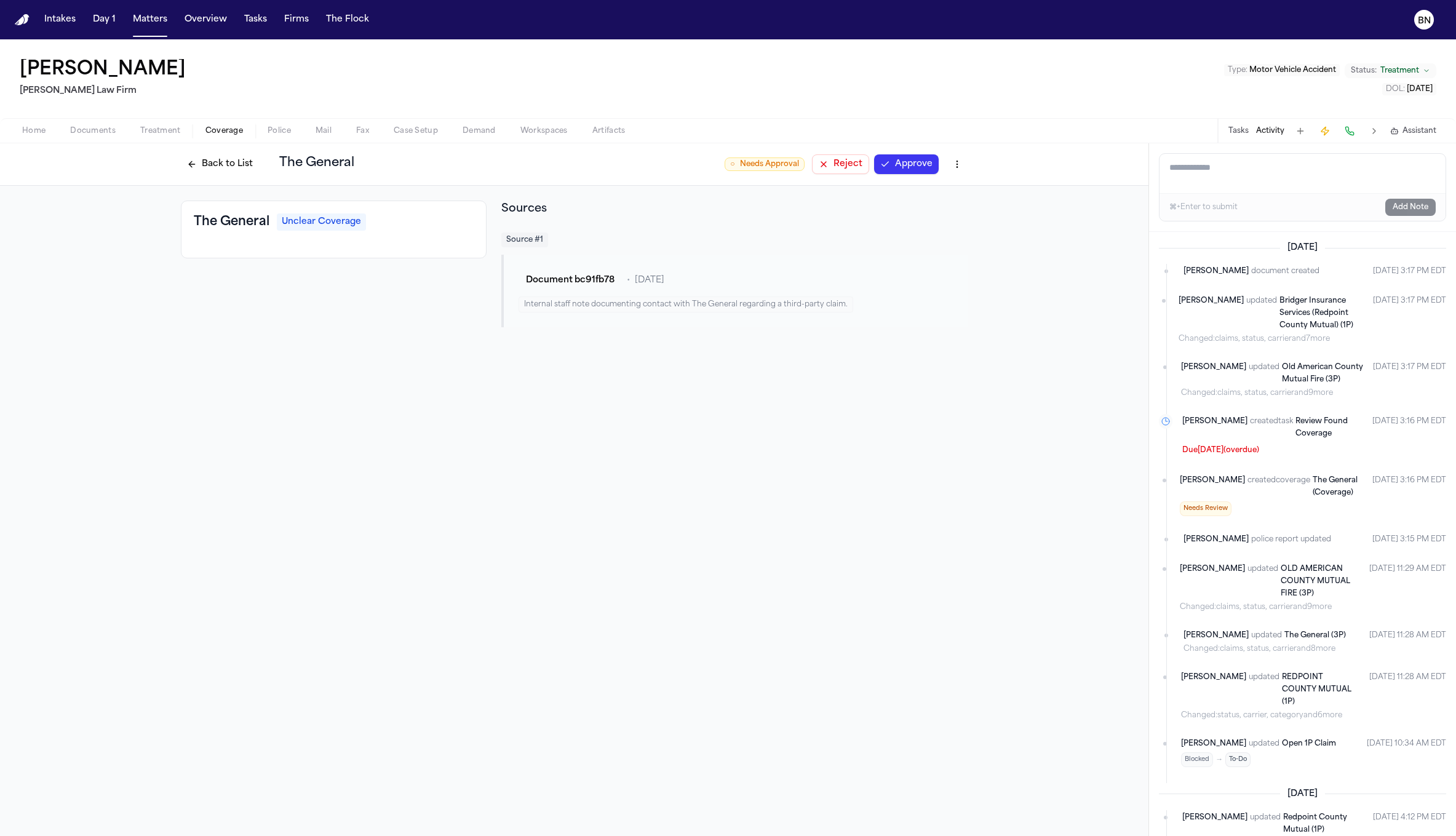
drag, startPoint x: 649, startPoint y: 288, endPoint x: 621, endPoint y: 300, distance: 30.5
click at [649, 288] on div "Document bc91fb78 • [DATE]" at bounding box center [736, 281] width 434 height 23
click at [572, 280] on button "Document bc91fb78" at bounding box center [570, 281] width 103 height 23
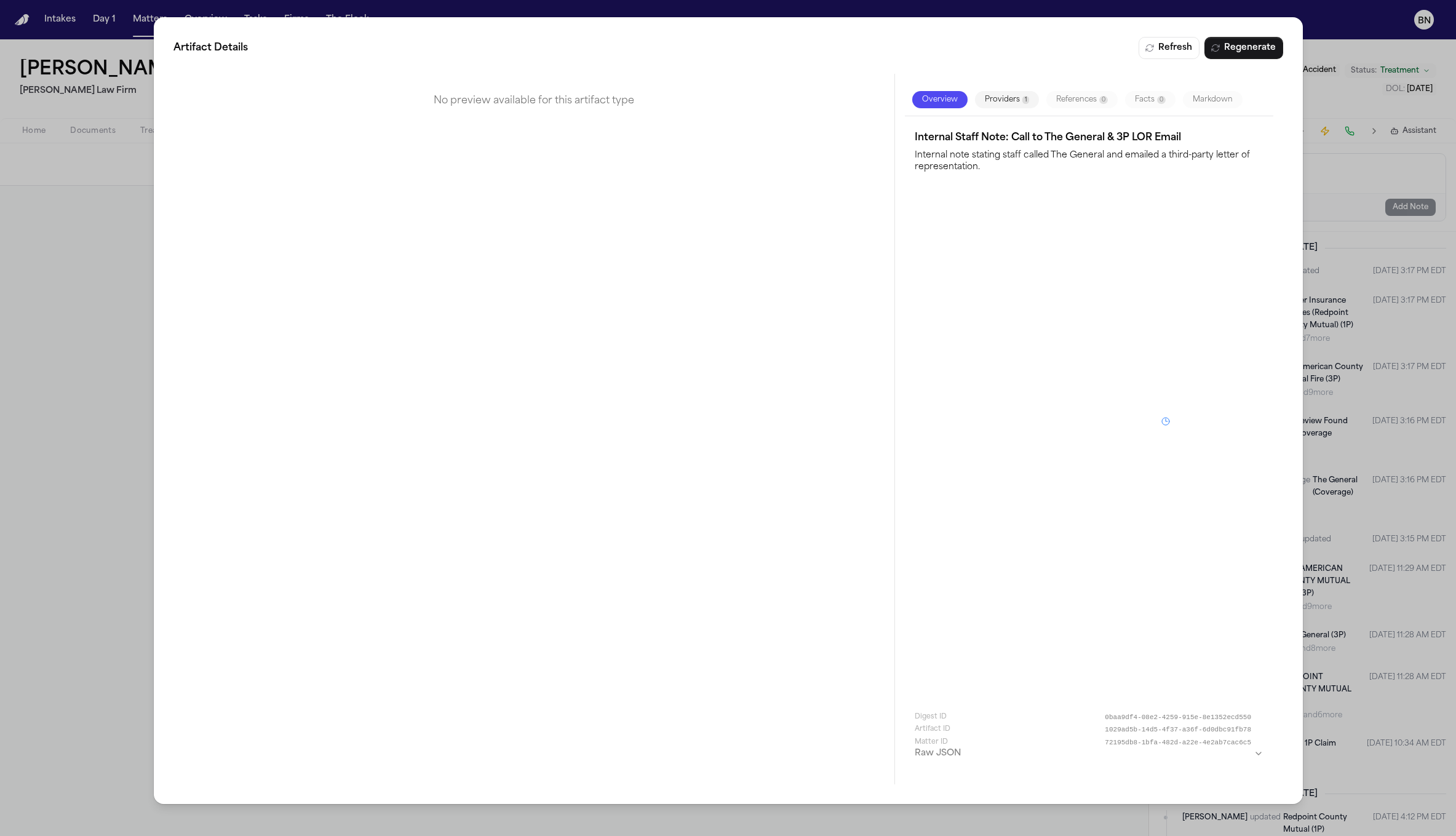
drag, startPoint x: 1003, startPoint y: 169, endPoint x: 987, endPoint y: 128, distance: 44.0
click at [1003, 169] on p "Internal note stating staff called The General and emailed a third-party letter…" at bounding box center [1088, 160] width 349 height 26
click at [981, 113] on div "Overview Providers 1 References 0 Facts 0 Markdown" at bounding box center [1088, 99] width 369 height 33
click at [987, 106] on button "Providers 1" at bounding box center [1006, 99] width 64 height 17
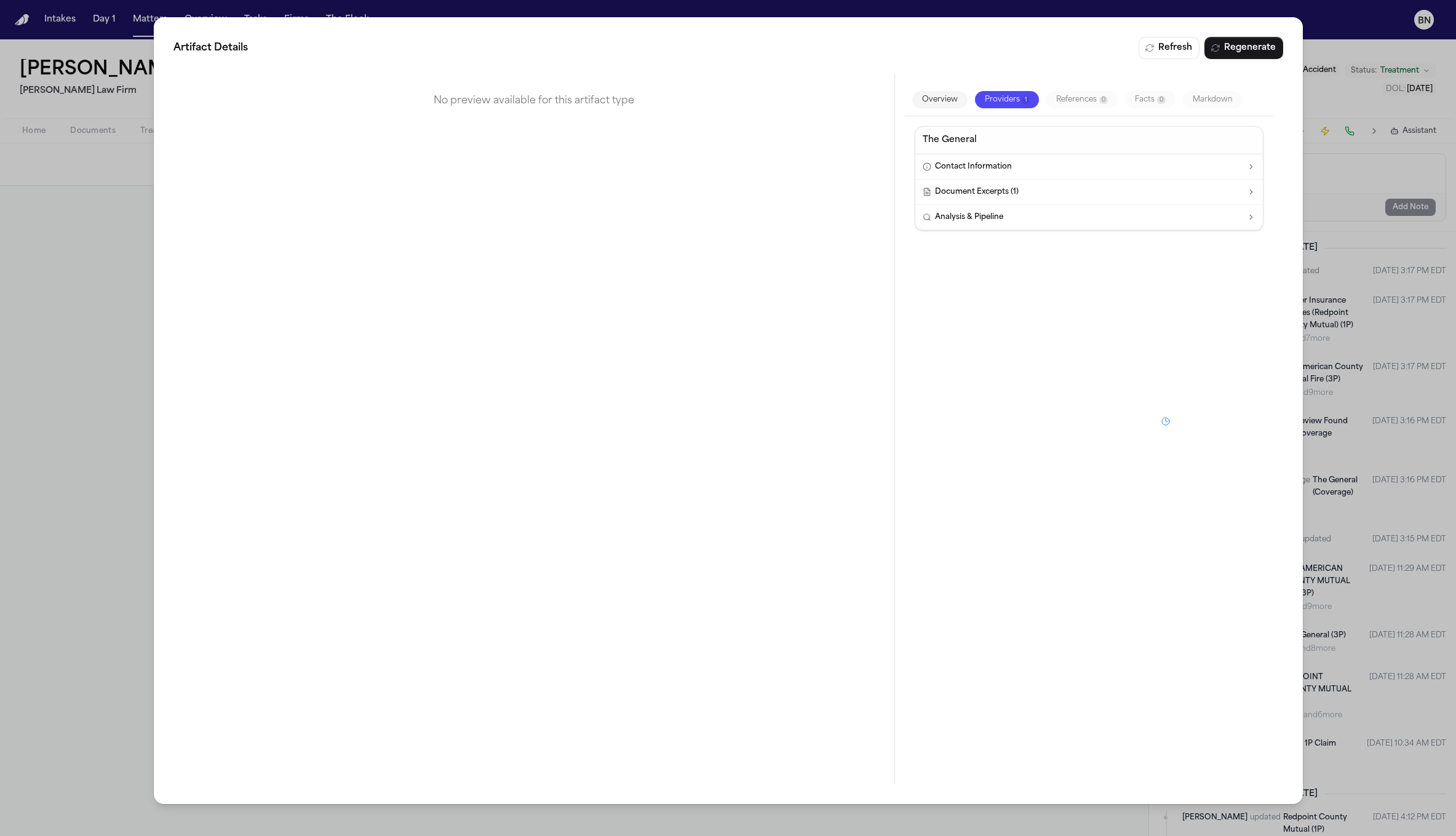
click at [993, 187] on span "Document Excerpts ( 1 )" at bounding box center [976, 191] width 83 height 9
click at [997, 212] on div "Call to The General. Emailed our 3P LOR." at bounding box center [1088, 221] width 347 height 35
click at [997, 222] on div "Call to The General. Emailed our 3P LOR." at bounding box center [1088, 221] width 333 height 20
click at [943, 276] on div "The General Contact Information Document Excerpts ( 1 ) Call to The General. Em…" at bounding box center [1088, 446] width 369 height 659
click at [942, 104] on button "Overview" at bounding box center [939, 99] width 55 height 17
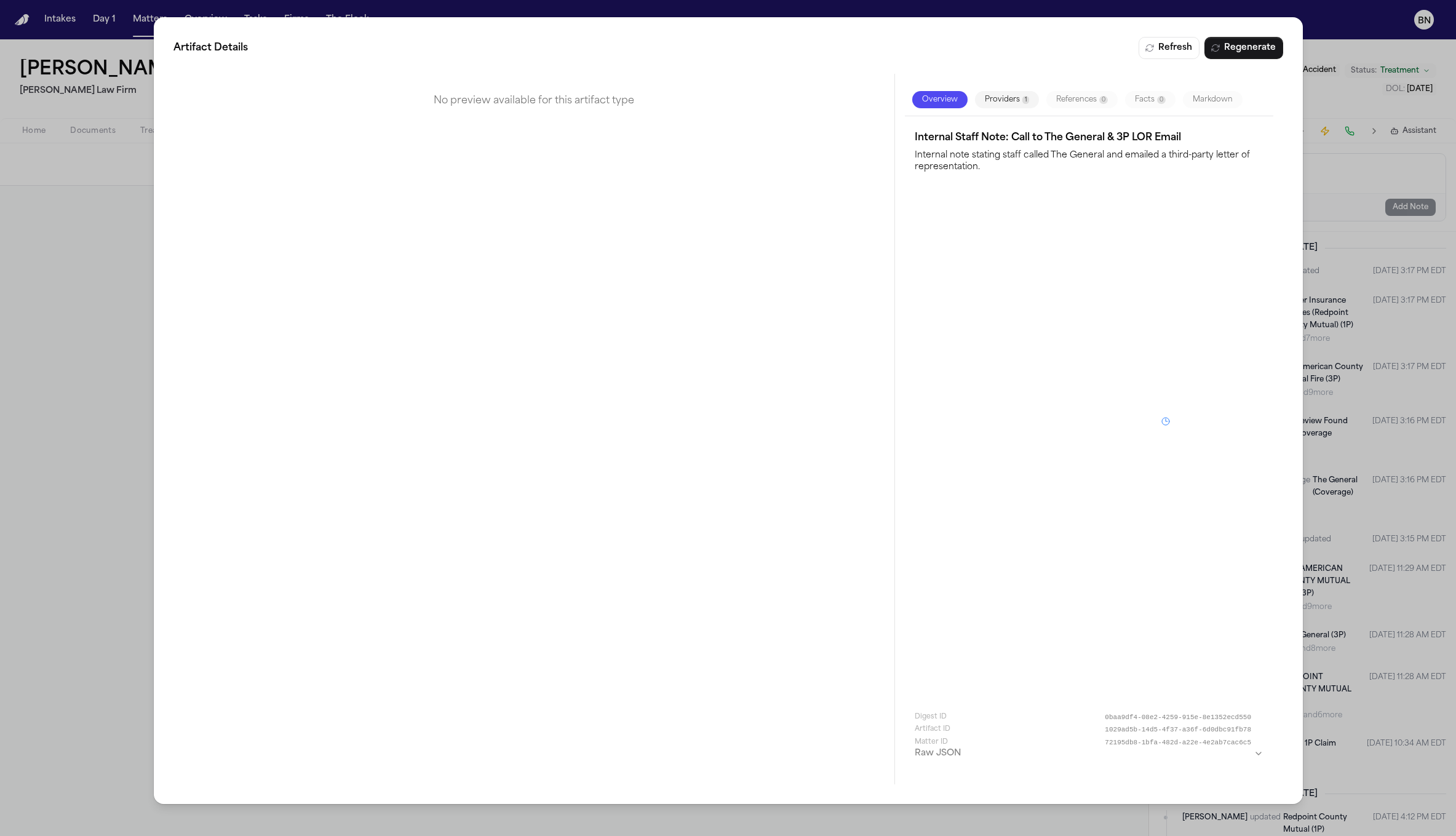
click at [1327, 64] on div "Artifact Details Refresh Regenerate No preview available for this artifact type…" at bounding box center [728, 418] width 1456 height 836
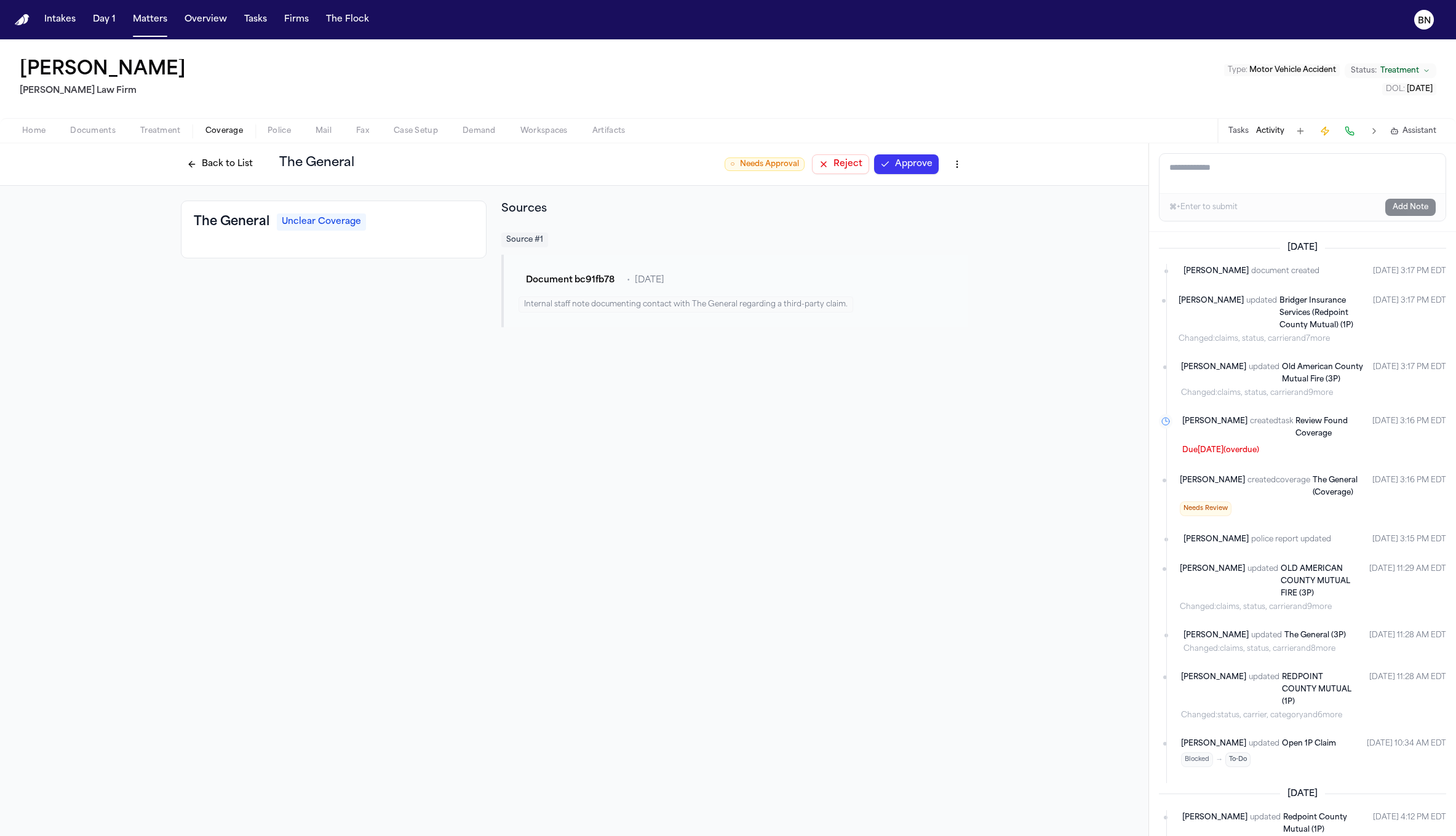
click at [1271, 129] on button "Activity" at bounding box center [1270, 130] width 28 height 9
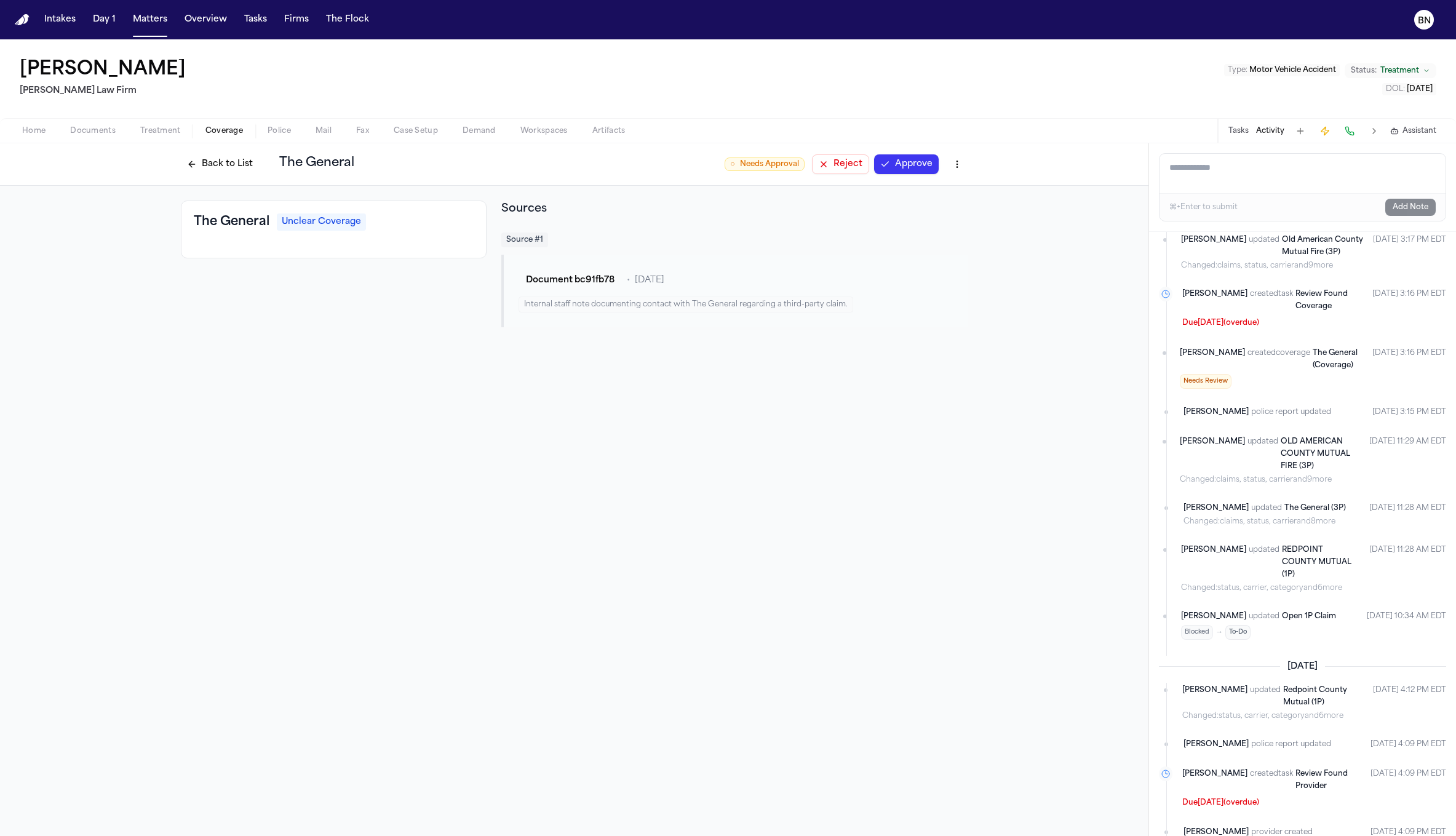
scroll to position [115, 0]
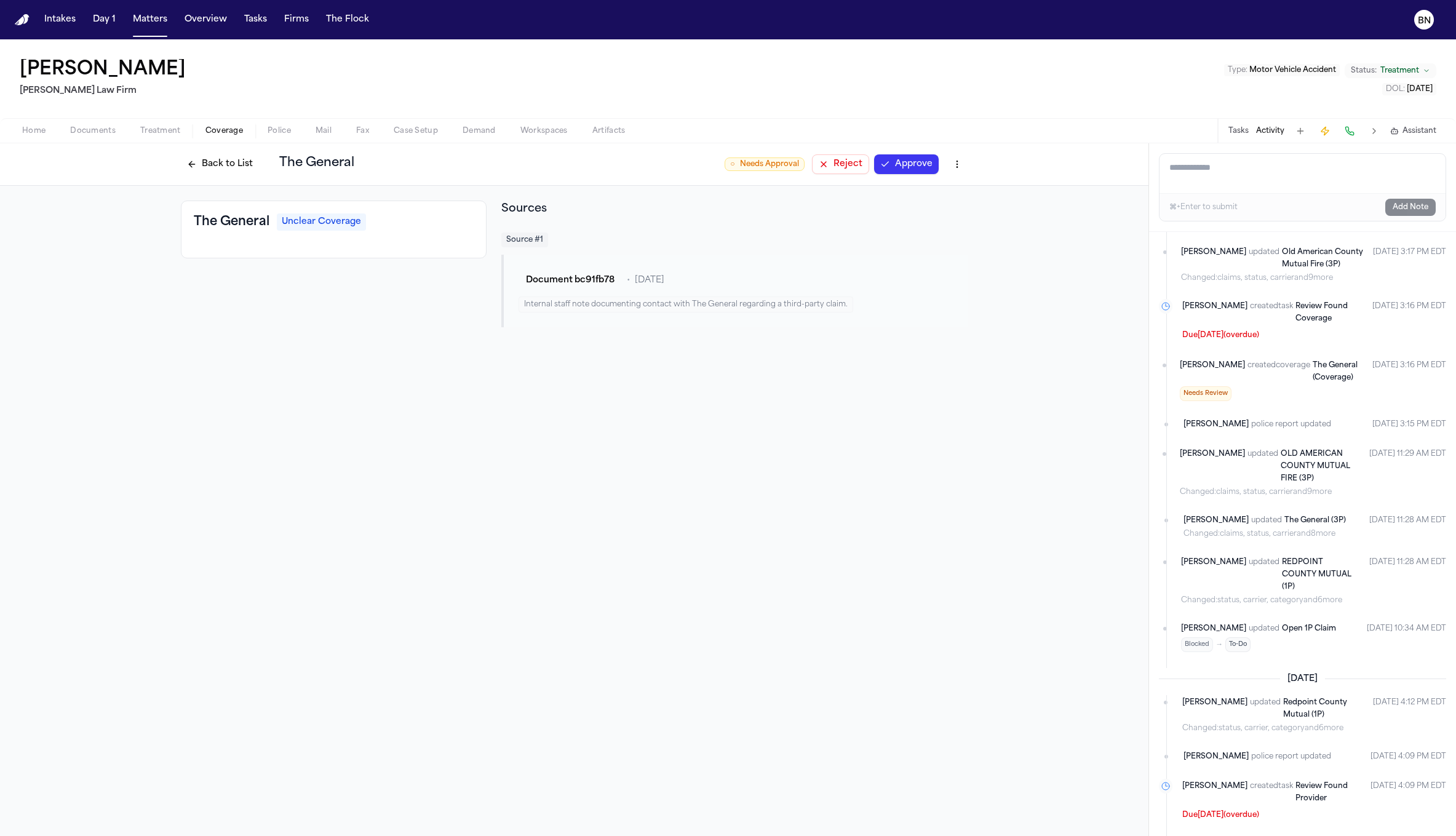
click at [1221, 401] on span "Needs Review" at bounding box center [1205, 394] width 52 height 15
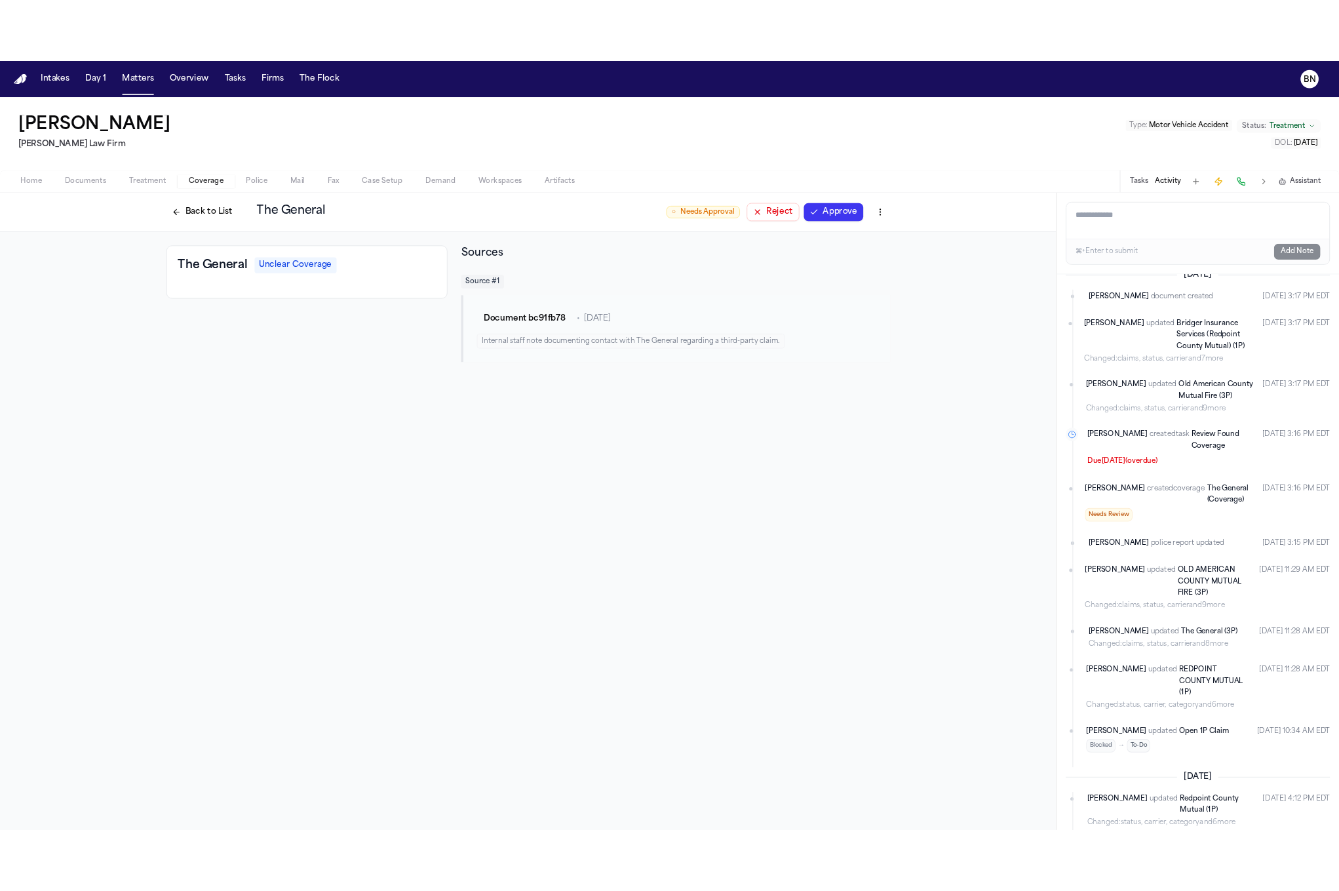
scroll to position [0, 0]
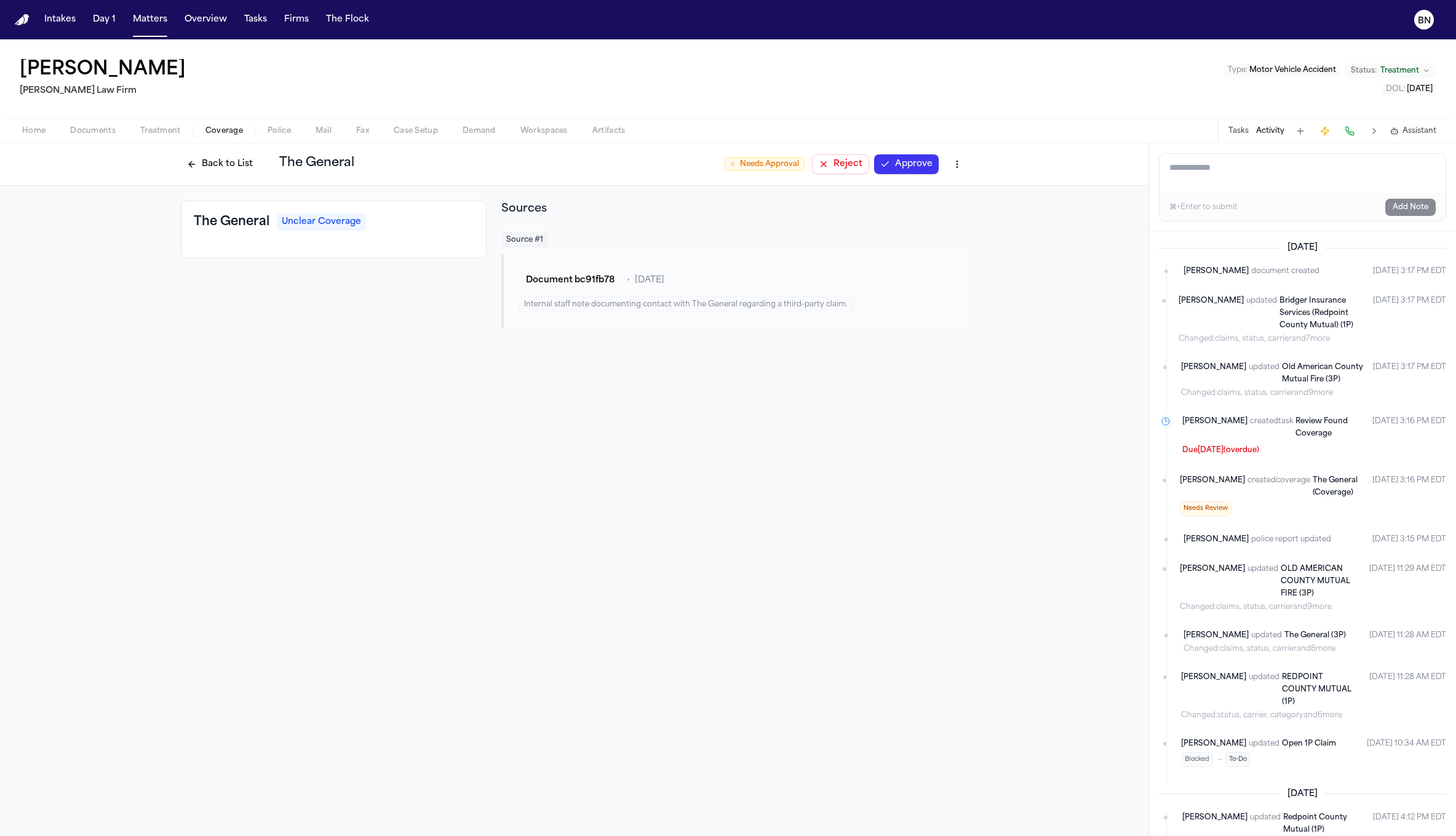
click at [1193, 499] on span "[PERSON_NAME]" at bounding box center [1211, 486] width 65 height 24
click at [1248, 499] on span "created coverage" at bounding box center [1279, 486] width 63 height 24
click at [1214, 516] on span "Needs Review" at bounding box center [1205, 509] width 52 height 15
click at [1251, 546] on span "police report updated" at bounding box center [1291, 539] width 80 height 12
click at [897, 535] on div "Back to List The General ○ Needs Approval Reject Approve The General Unclear Co…" at bounding box center [574, 490] width 1148 height 692
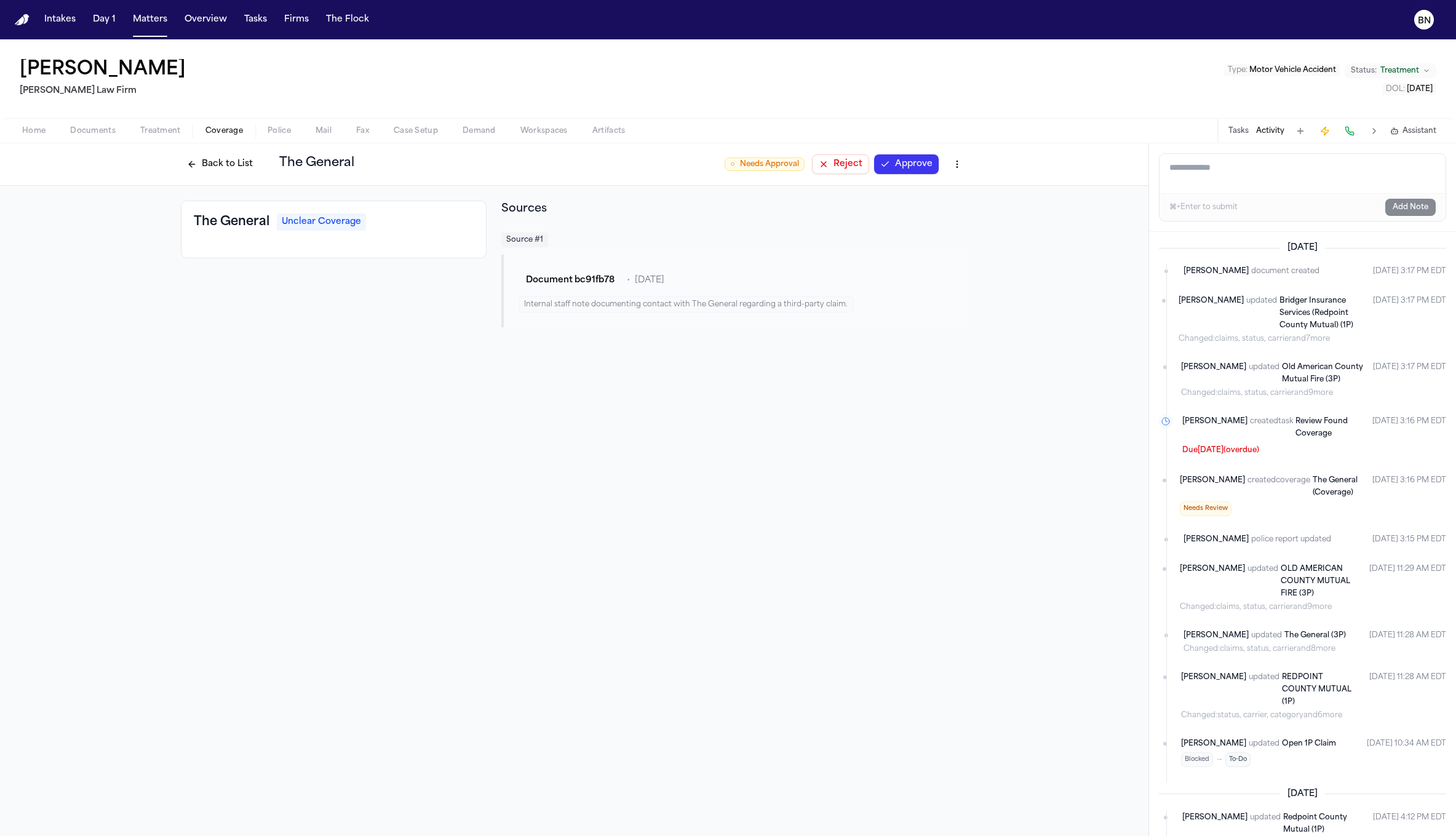
click at [198, 158] on button "Back to List" at bounding box center [220, 164] width 78 height 20
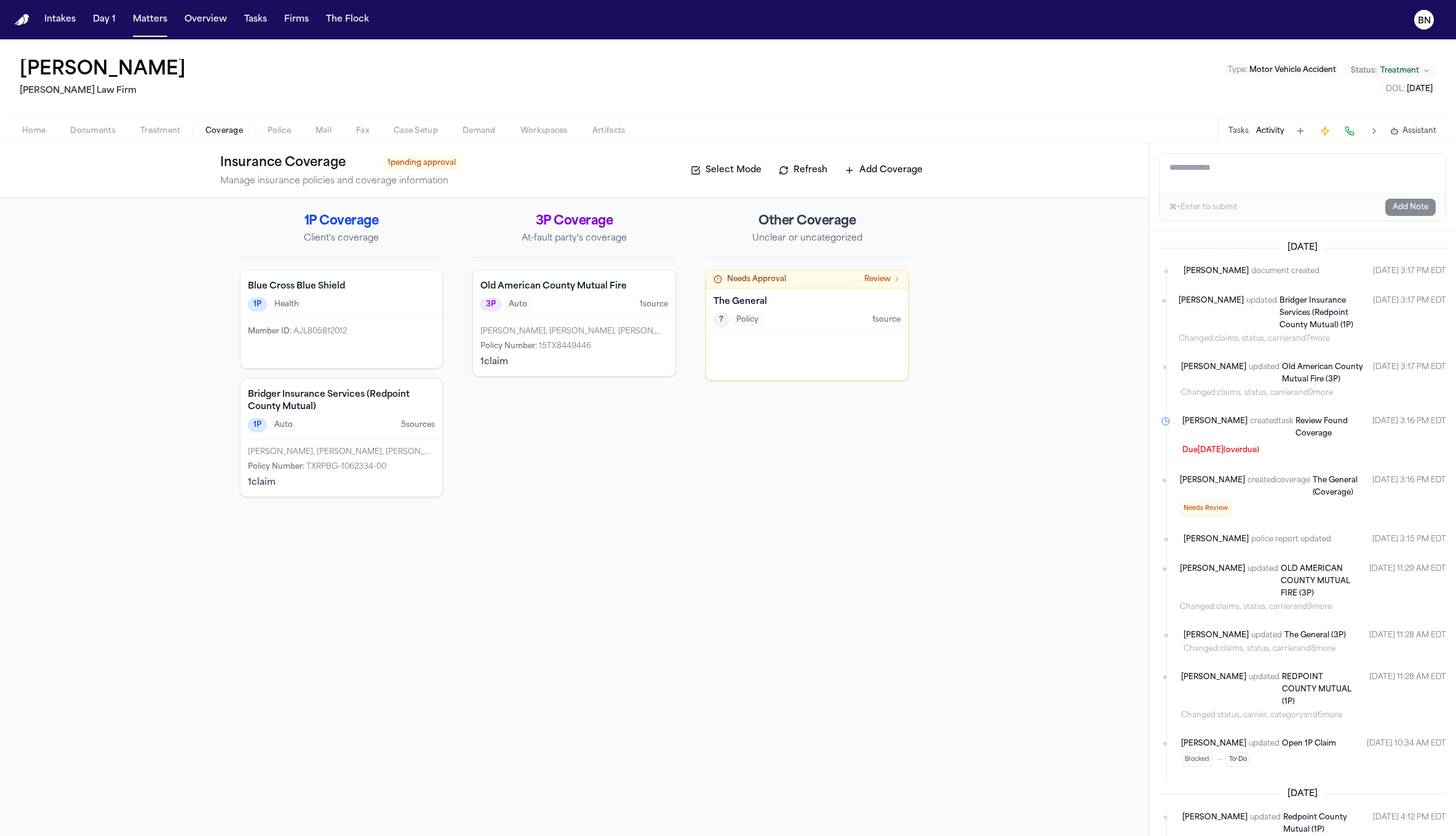
click at [811, 172] on button "Refresh" at bounding box center [802, 170] width 61 height 20
click at [88, 130] on span "Documents" at bounding box center [93, 130] width 46 height 9
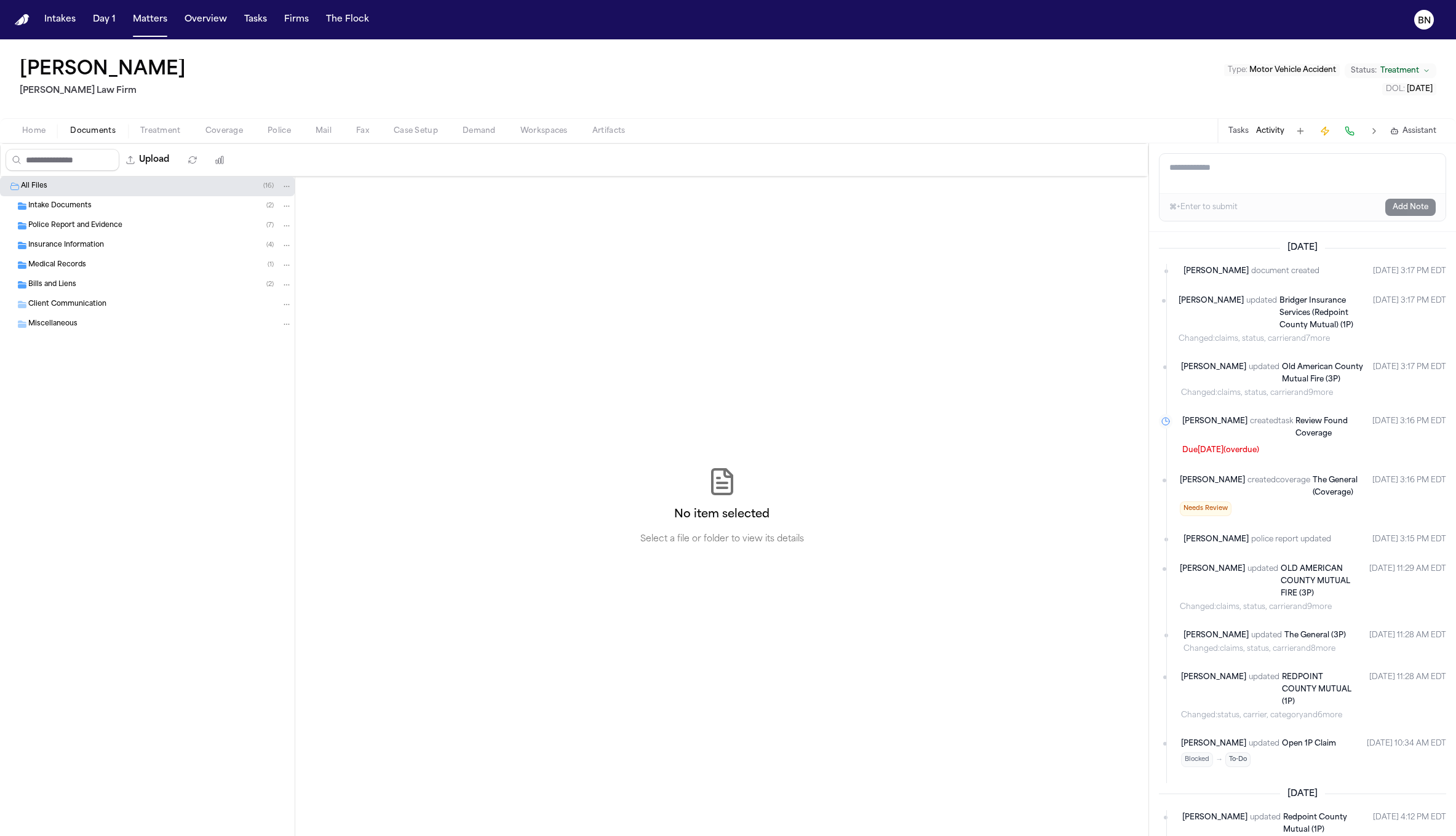
click at [235, 128] on span "Coverage" at bounding box center [224, 130] width 38 height 9
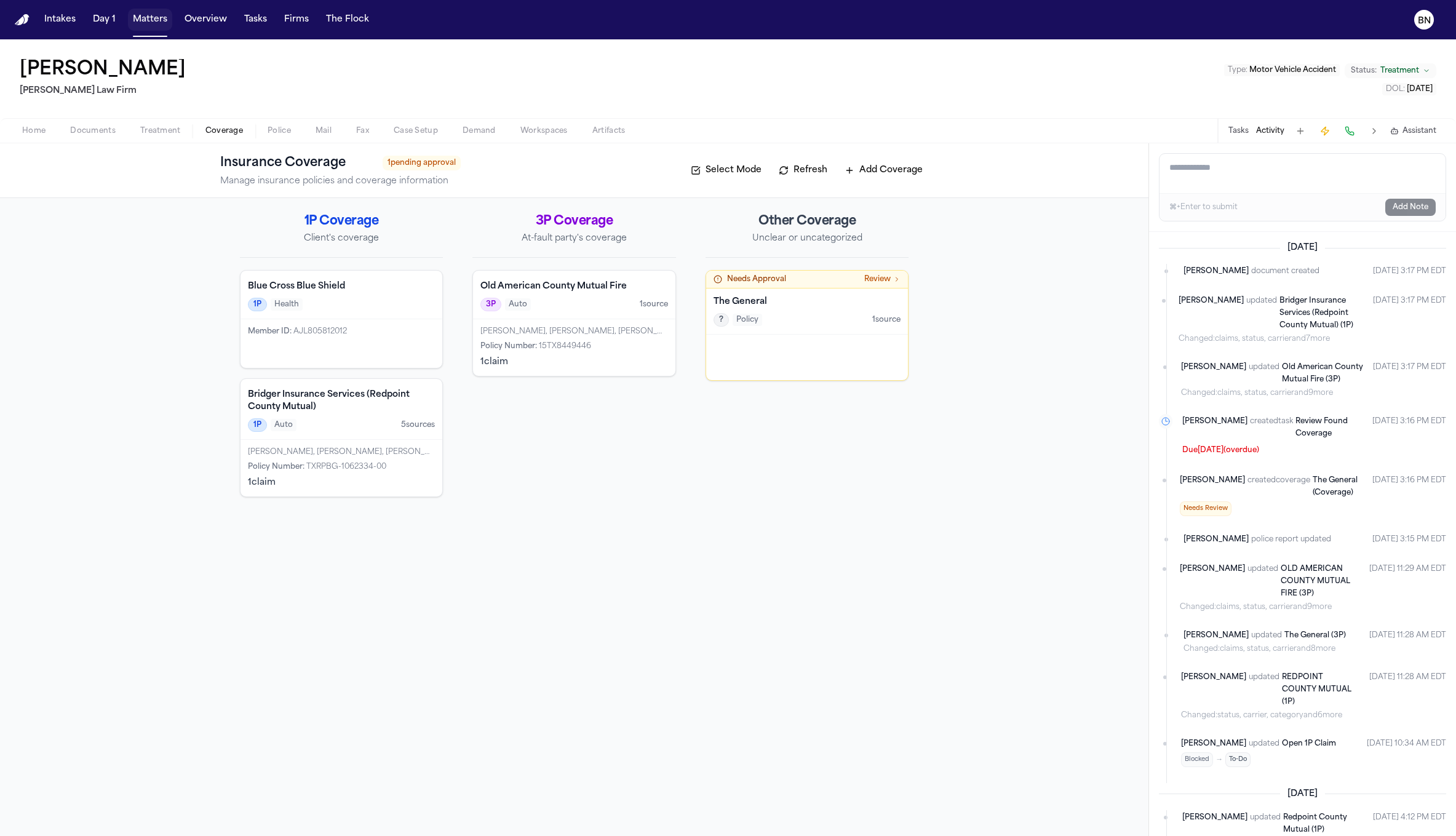
click at [144, 16] on button "Matters" at bounding box center [149, 20] width 44 height 23
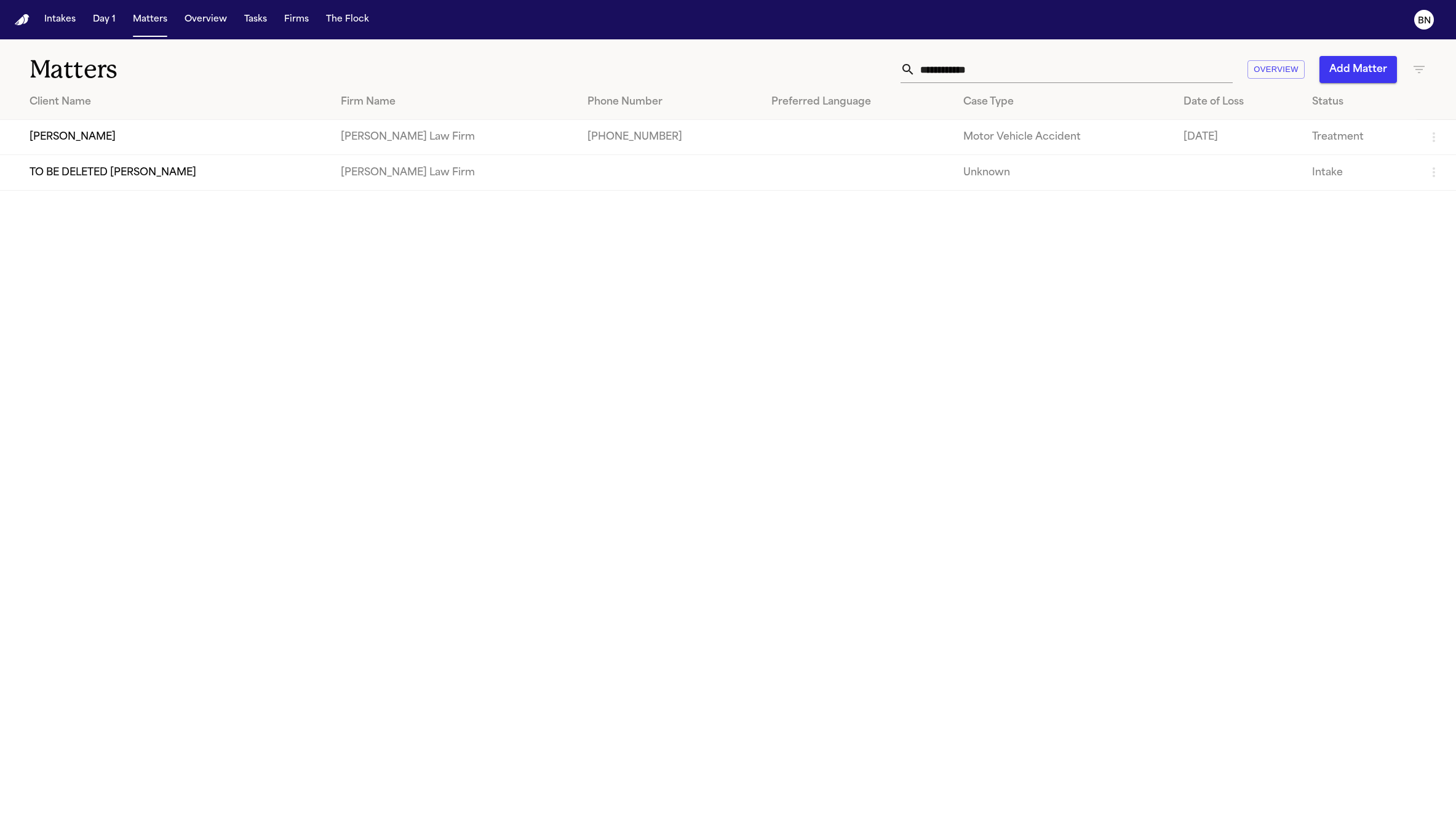
click at [1125, 65] on input "**********" at bounding box center [1074, 69] width 317 height 27
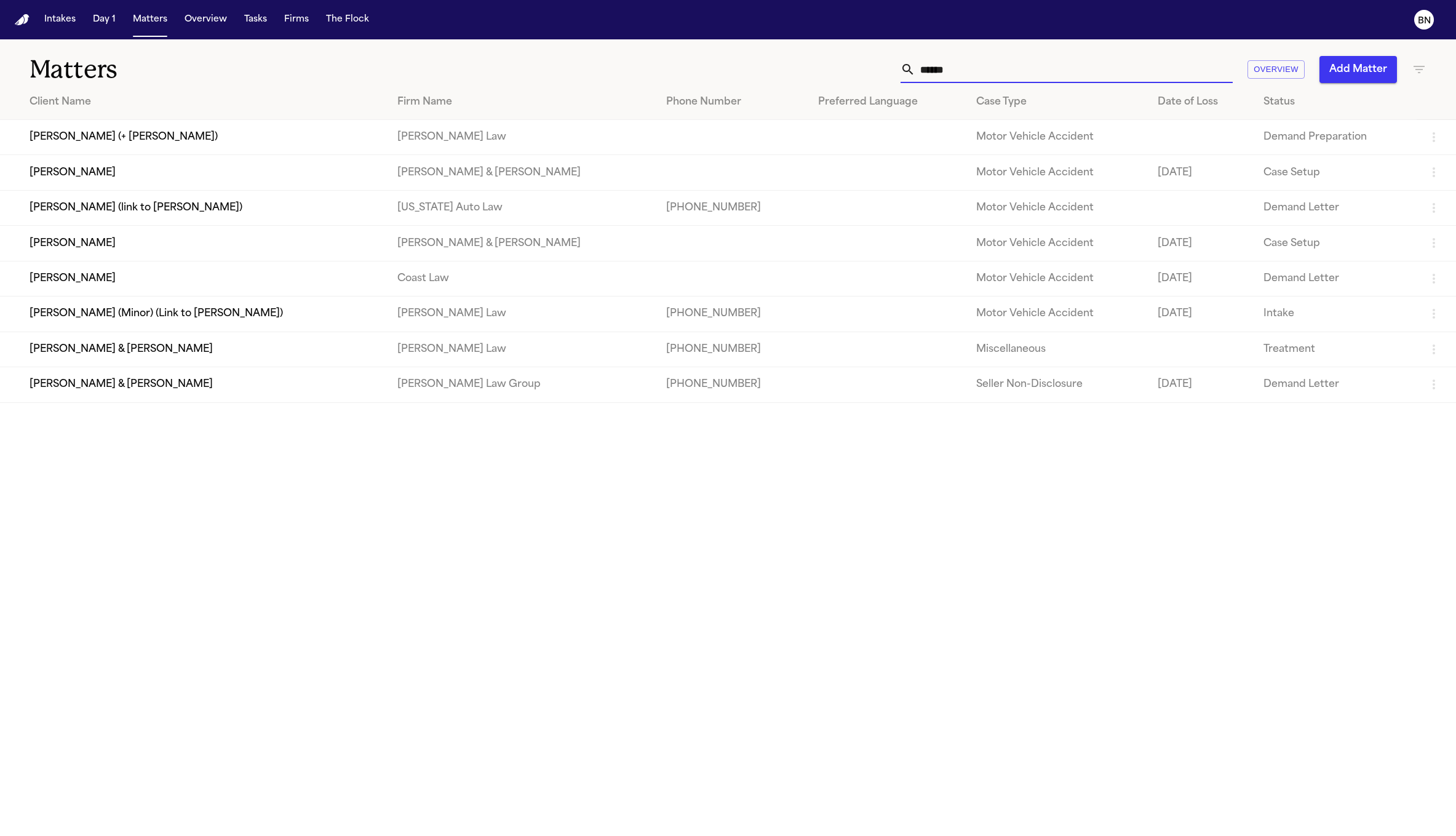
type input "******"
click at [217, 177] on td "[PERSON_NAME]" at bounding box center [193, 172] width 387 height 35
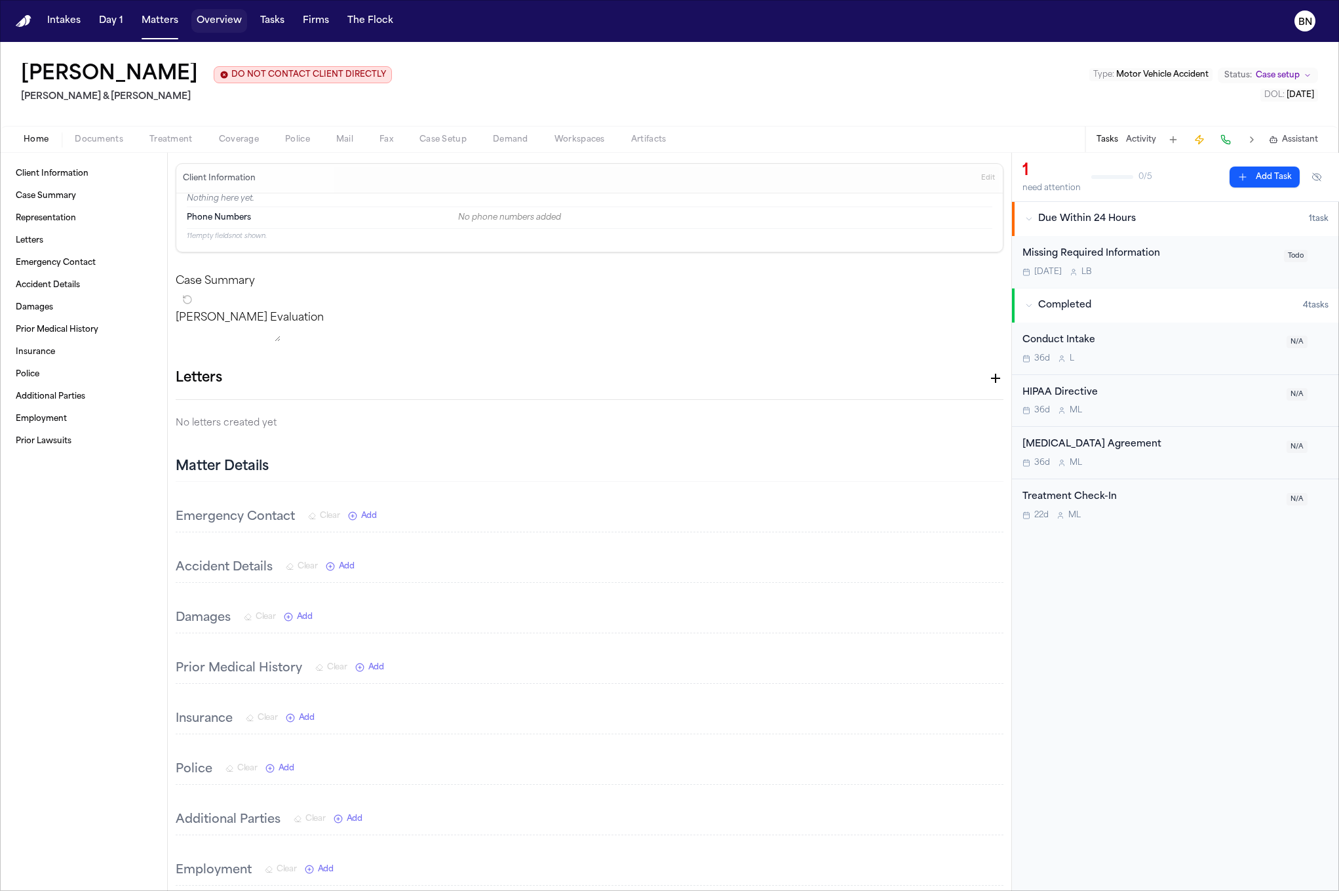
click at [180, 17] on div "Intakes Day 1 Matters Overview Tasks Firms The Flock" at bounding box center [220, 21] width 357 height 24
click at [143, 24] on button "Matters" at bounding box center [159, 21] width 47 height 24
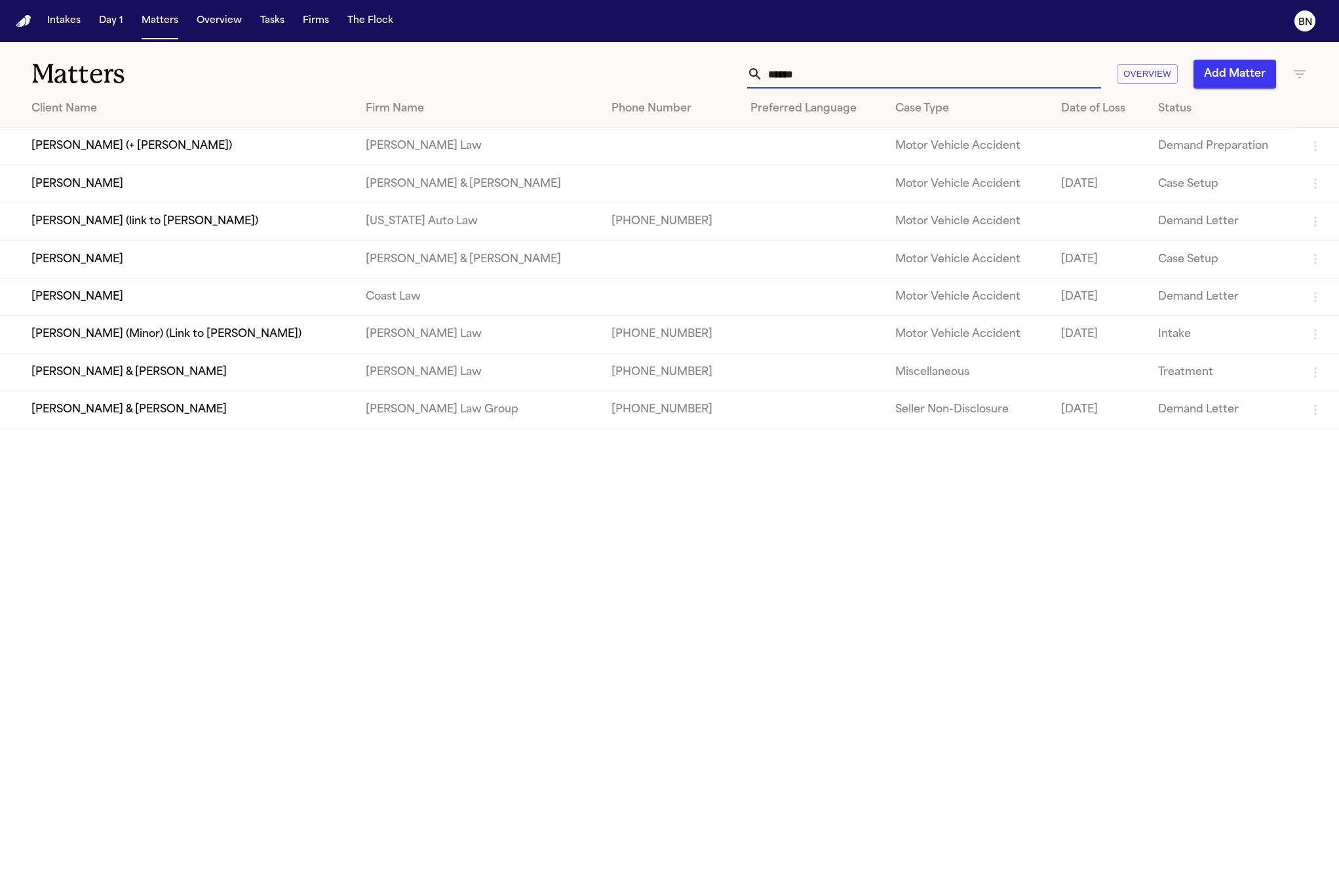
click at [823, 87] on input "******" at bounding box center [932, 74] width 338 height 29
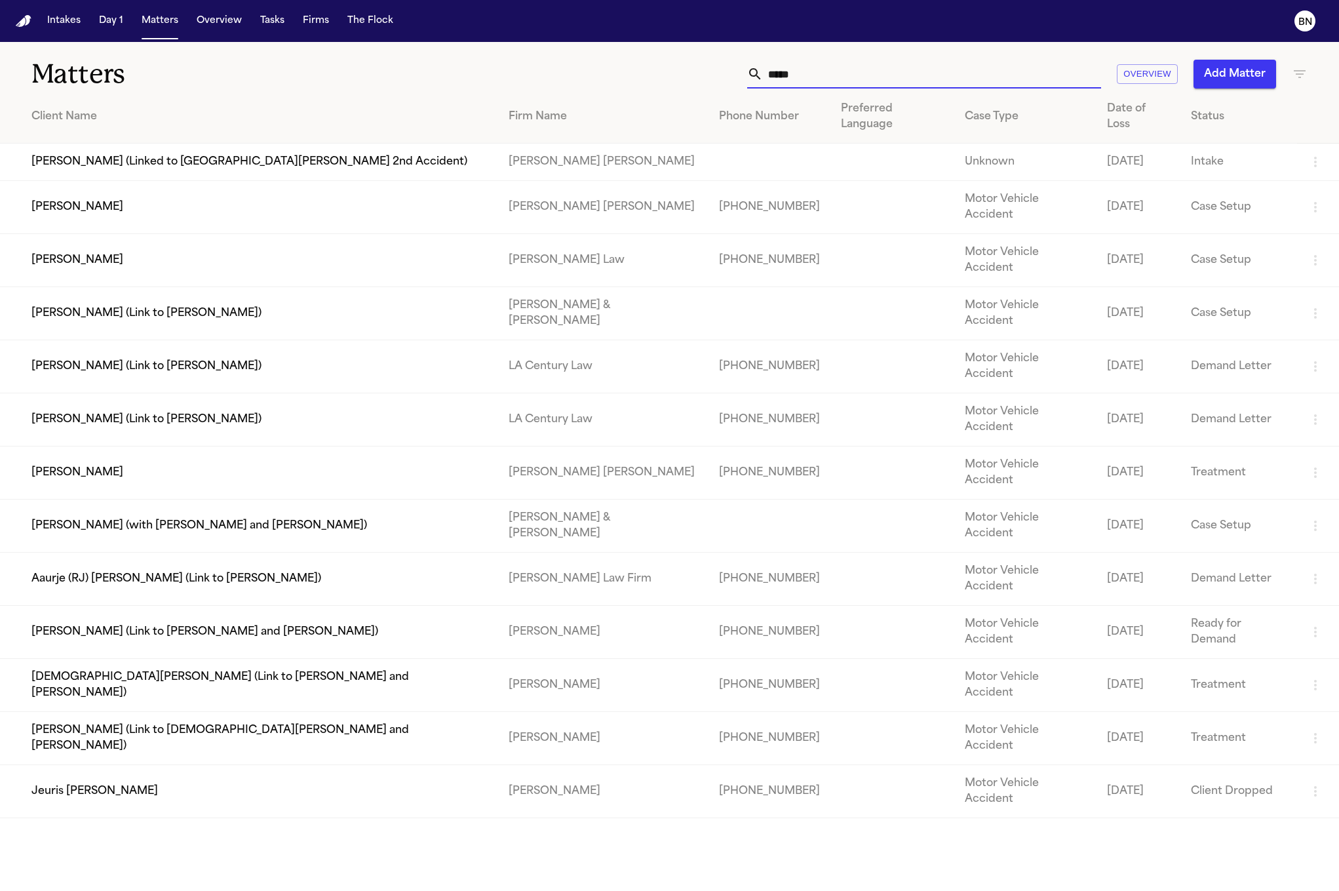
type input "*****"
click at [212, 239] on td "[PERSON_NAME]" at bounding box center [249, 260] width 498 height 53
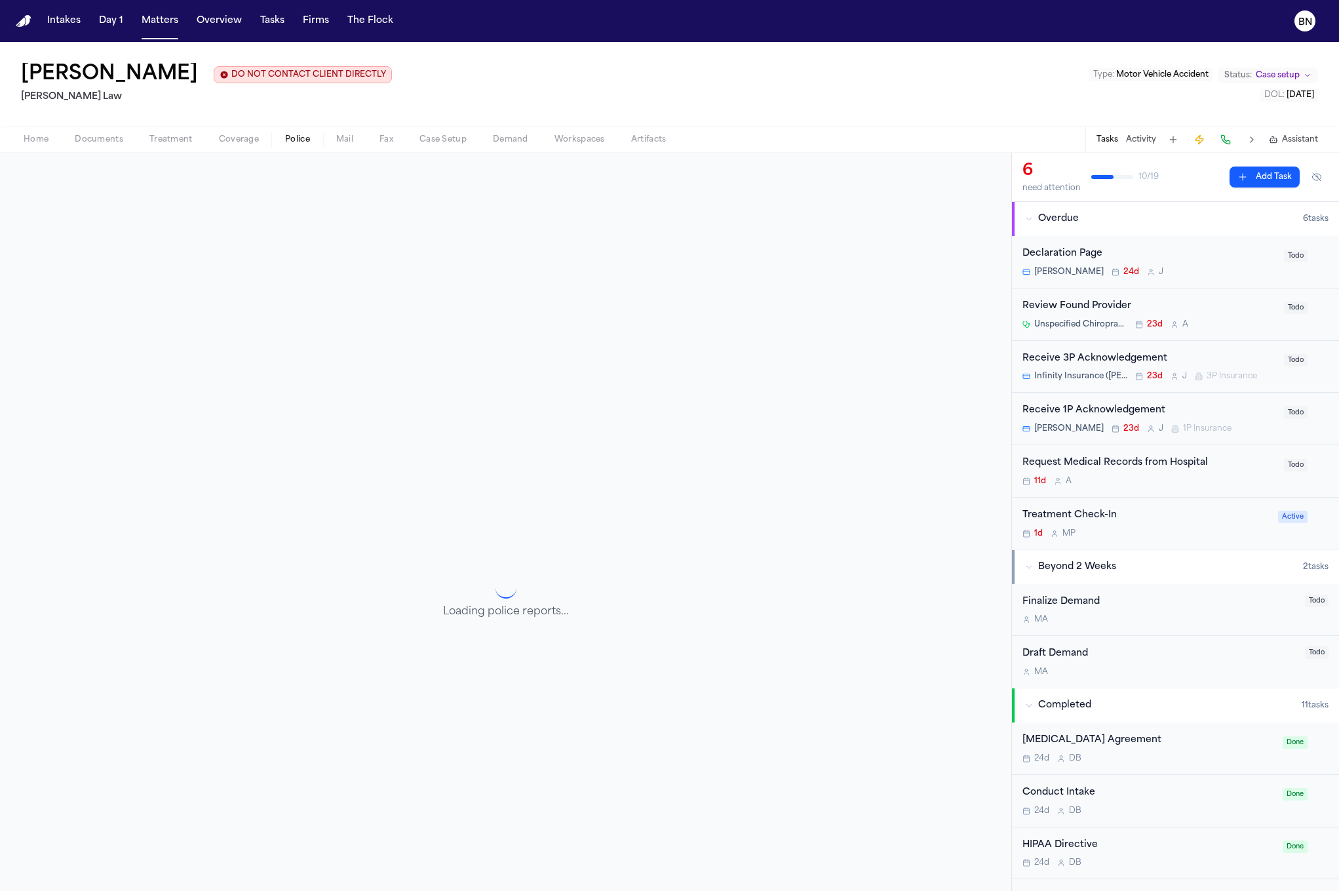
click at [304, 142] on span "Police" at bounding box center [297, 139] width 25 height 10
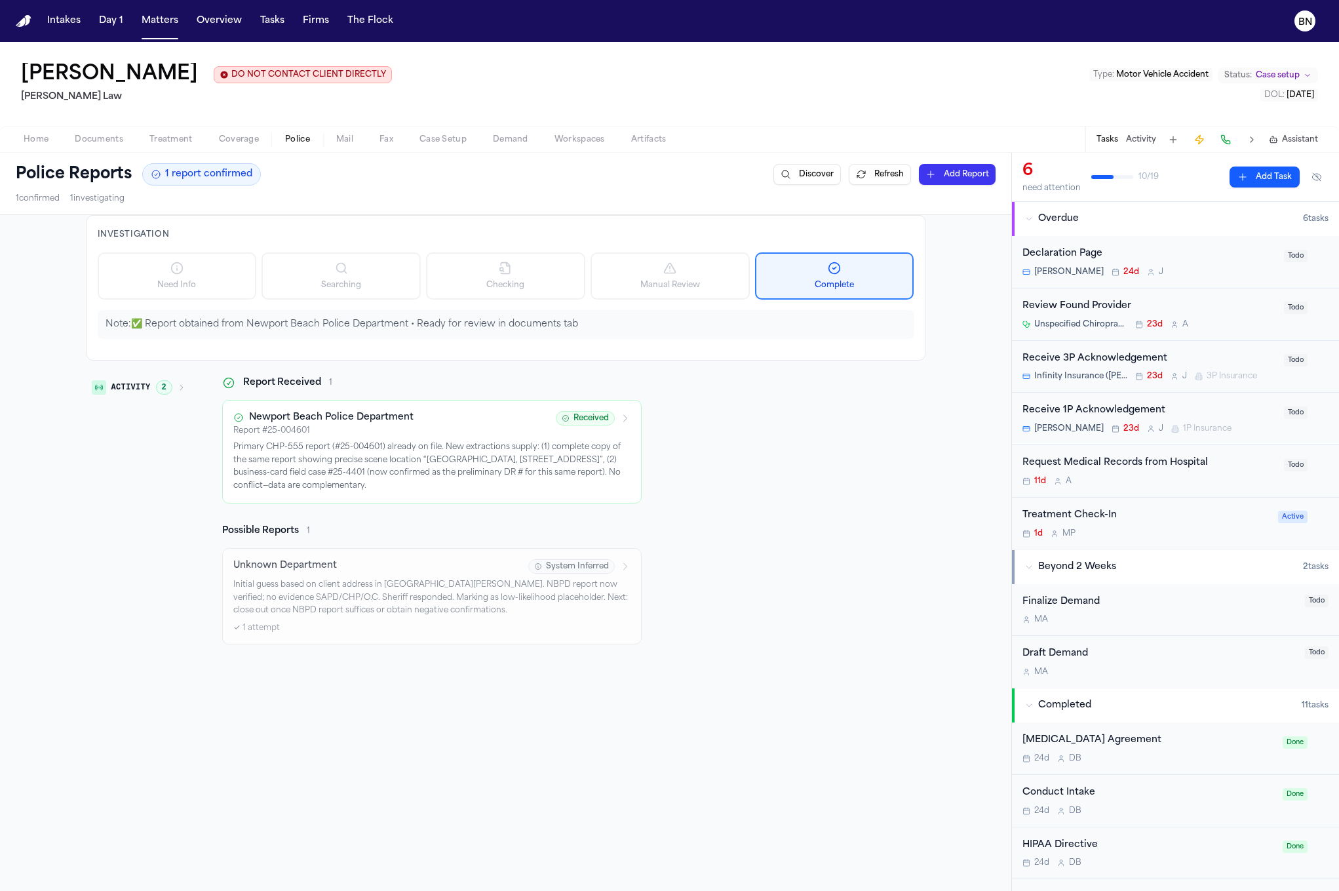
click at [97, 139] on span "Documents" at bounding box center [99, 139] width 49 height 10
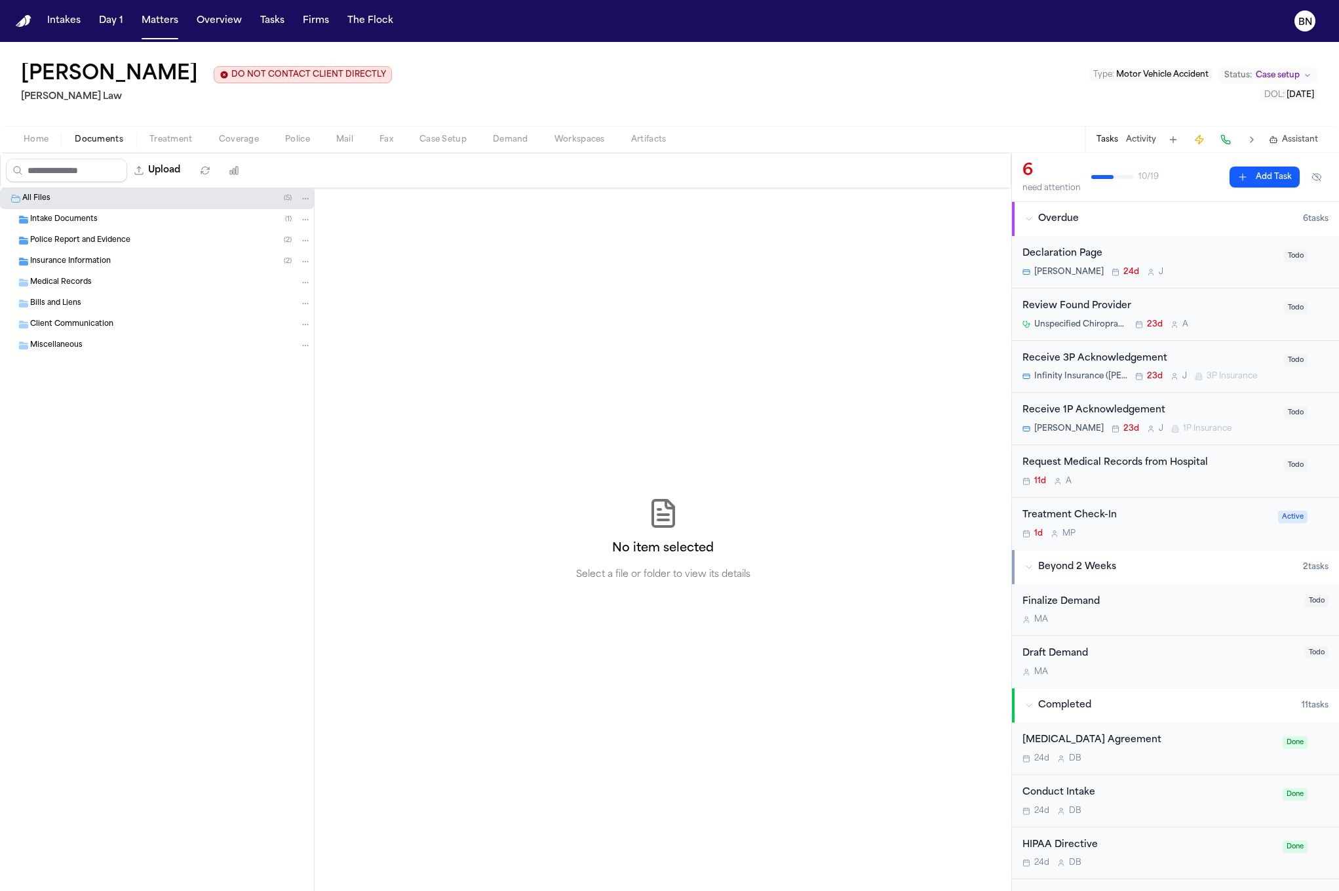
click at [88, 266] on span "Insurance Information" at bounding box center [70, 261] width 81 height 11
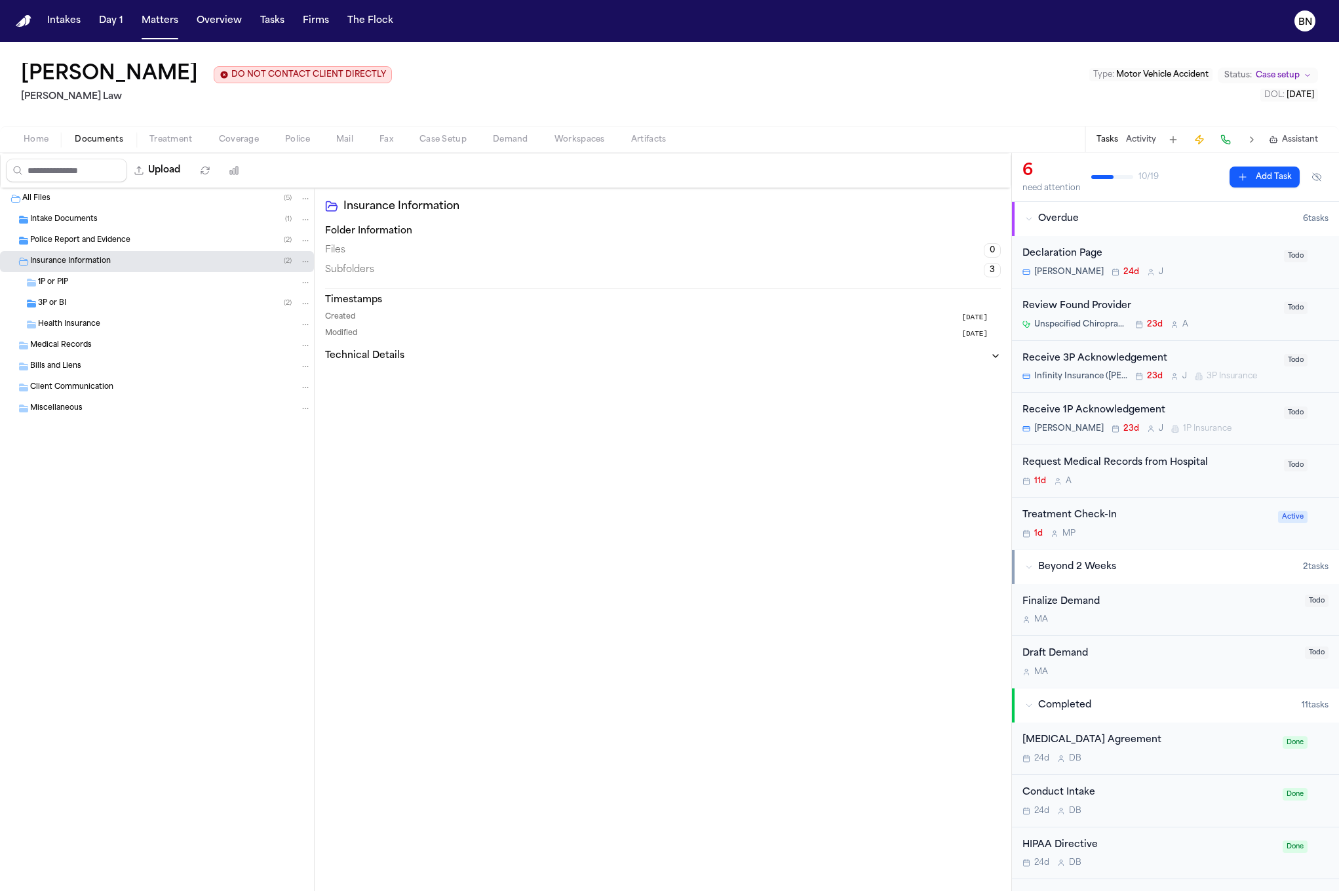
click at [89, 238] on span "Police Report and Evidence" at bounding box center [80, 240] width 100 height 11
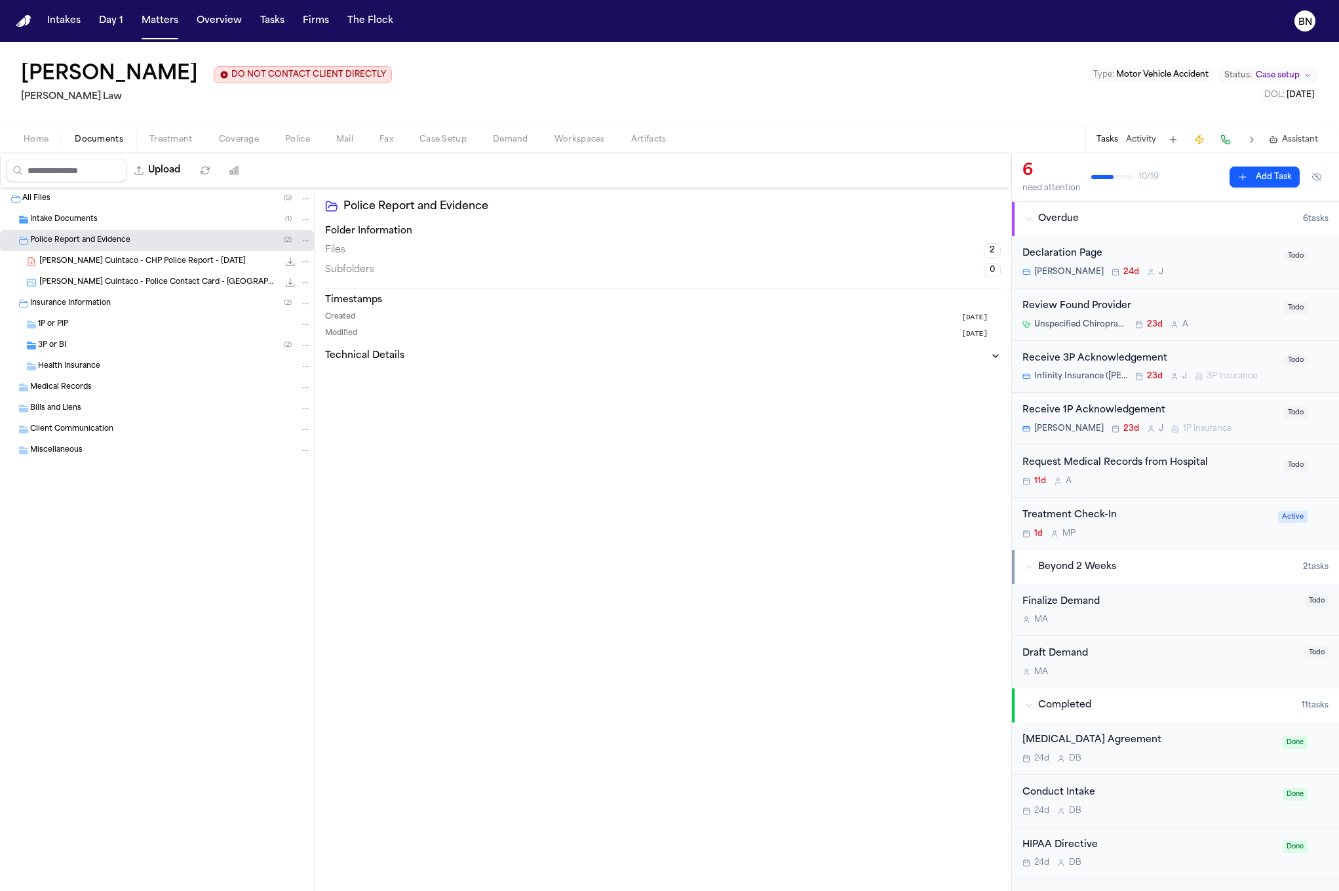
click at [138, 267] on span "[PERSON_NAME] Cuintaco - CHP Police Report - [DATE]" at bounding box center [142, 261] width 207 height 11
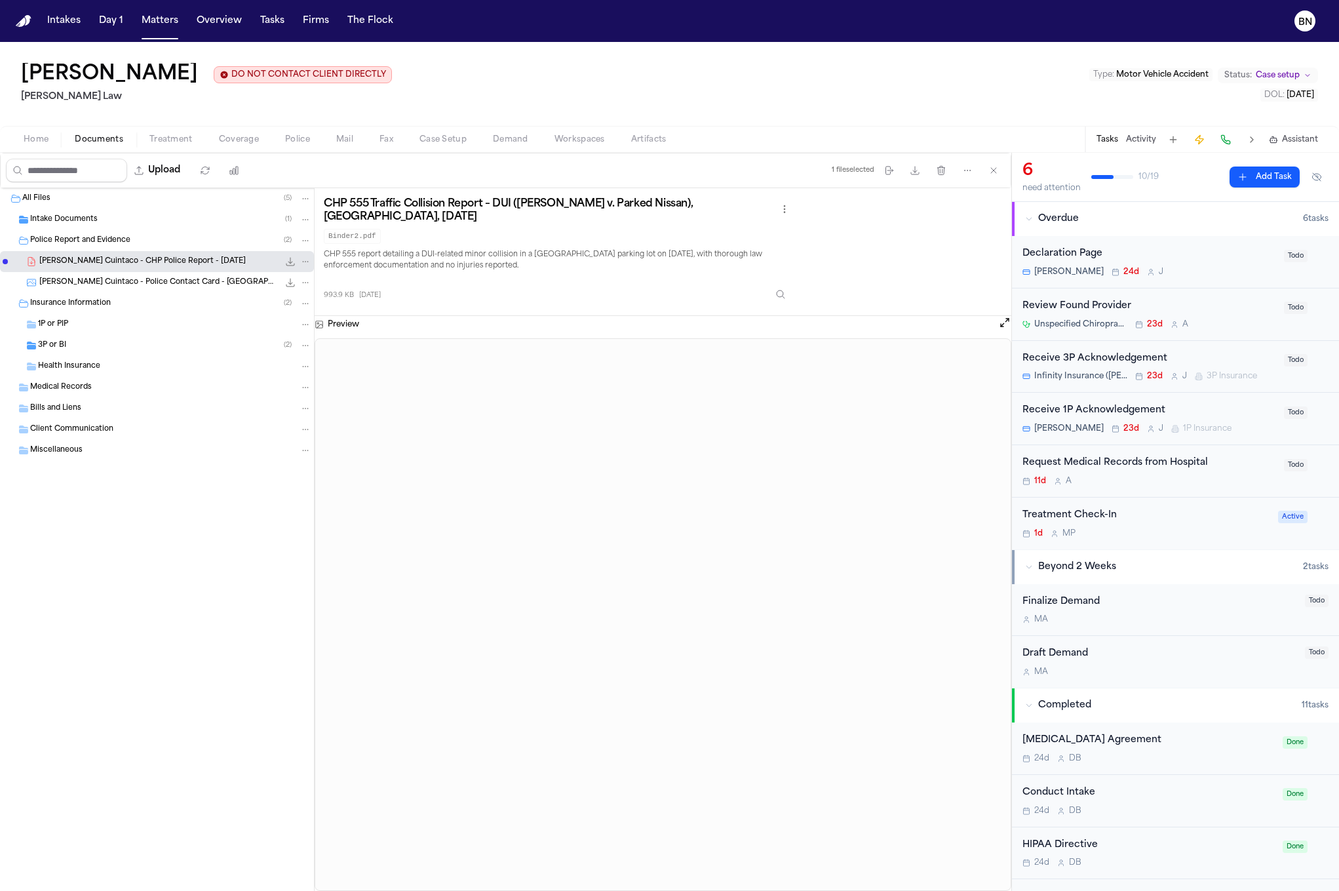
click at [1001, 329] on button "Open preview" at bounding box center [1005, 322] width 13 height 13
click at [877, 81] on div "Jhoan Cuintaco DO NOT CONTACT CLIENT DIRECTLY DO NOT CONTACT [PERSON_NAME] Law …" at bounding box center [669, 84] width 1339 height 84
click at [163, 26] on button "Matters" at bounding box center [159, 21] width 47 height 24
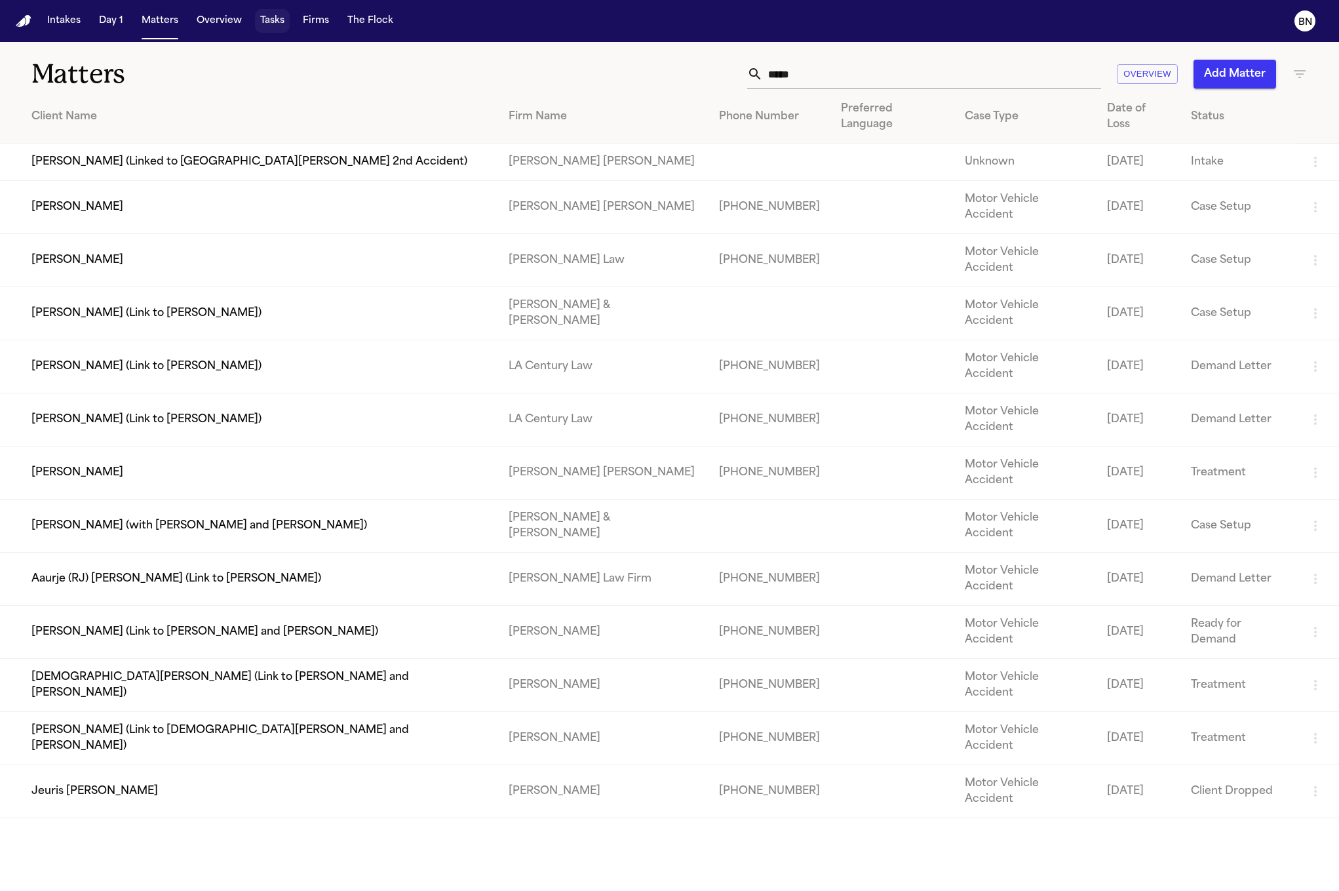
click at [258, 26] on button "Tasks" at bounding box center [272, 21] width 35 height 24
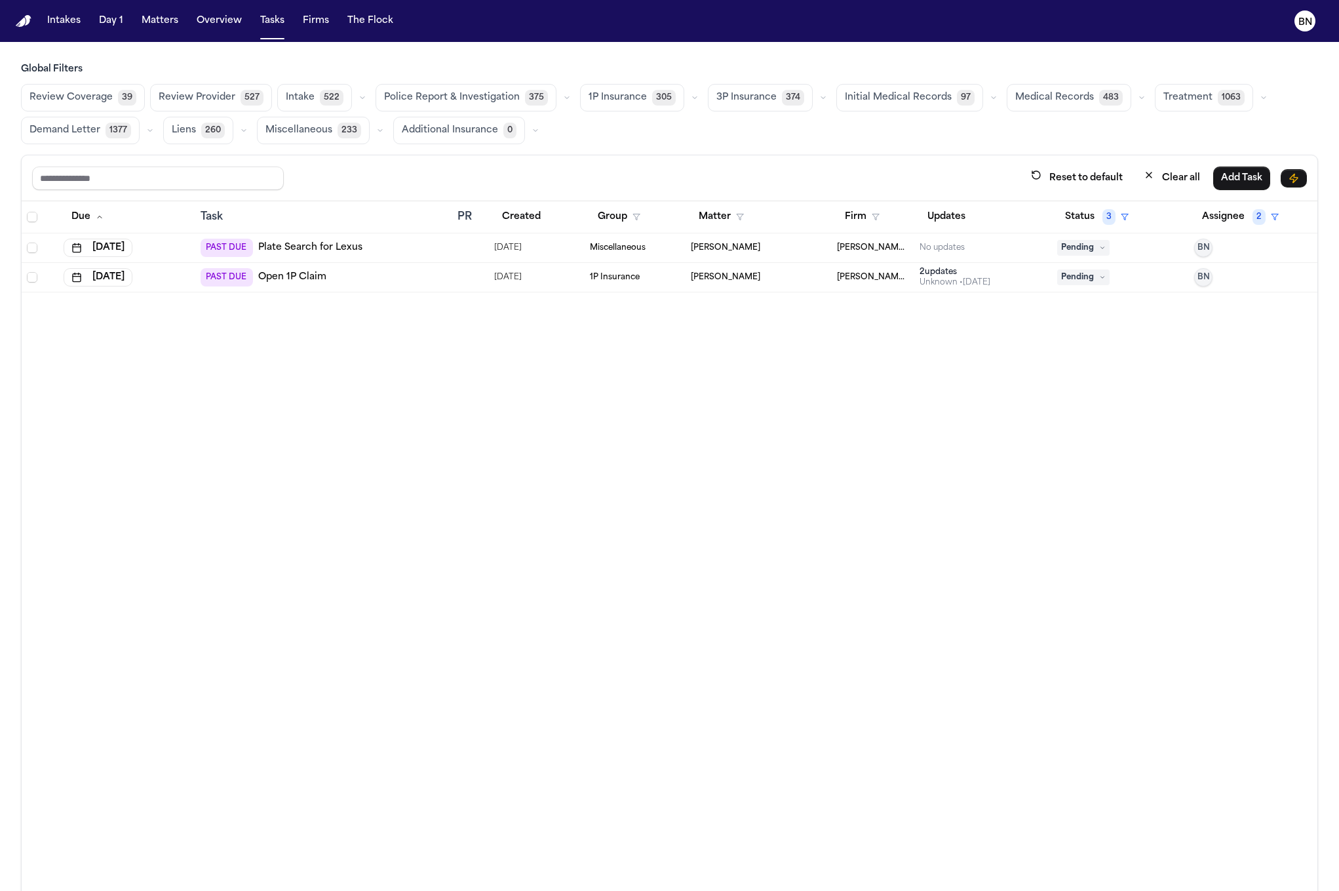
click at [1142, 180] on button "Clear all" at bounding box center [1172, 178] width 72 height 24
click at [1063, 224] on button "Status" at bounding box center [1087, 217] width 58 height 24
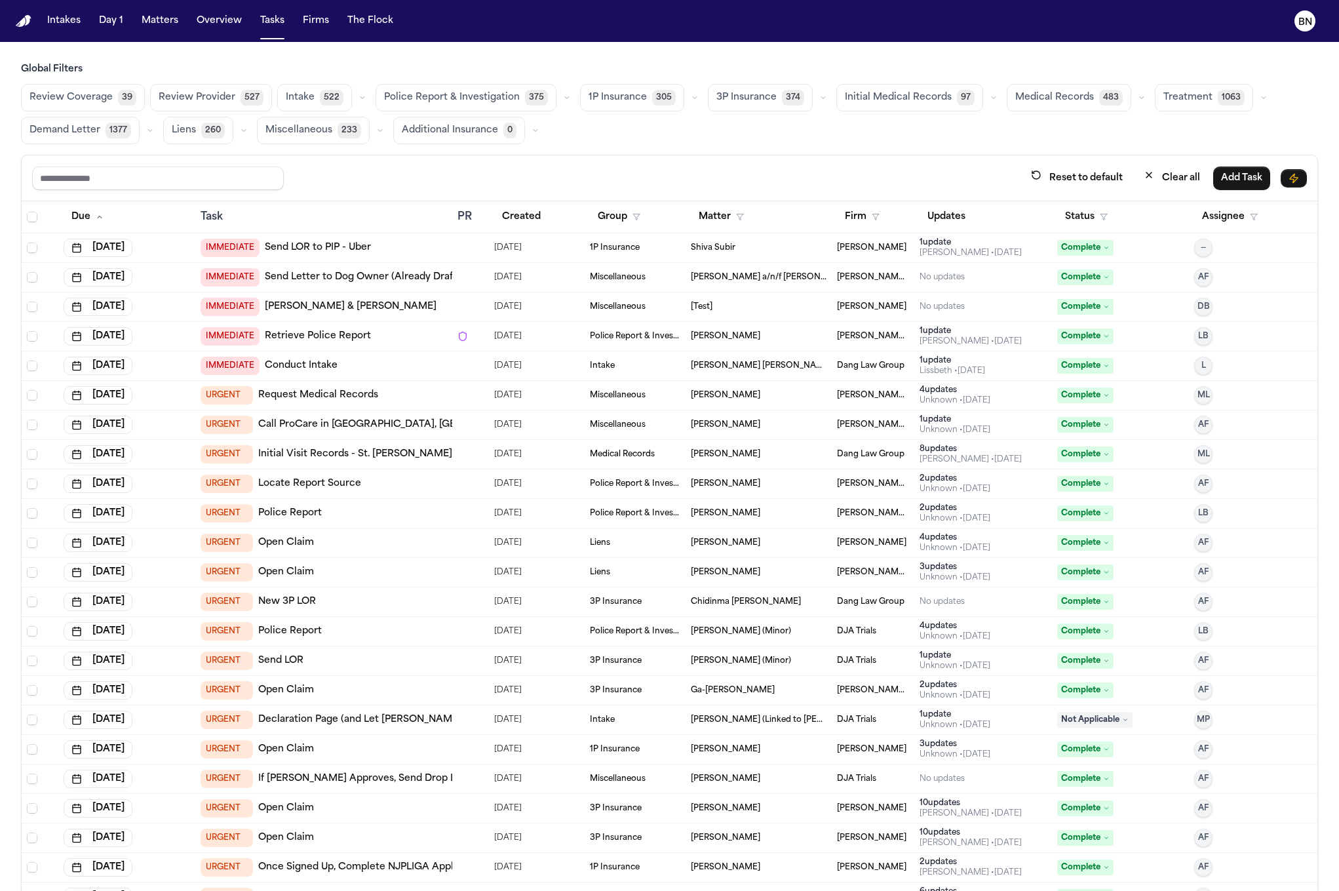
click at [338, 257] on div "IMMEDIATE Send LOR to PIP - Uber" at bounding box center [286, 248] width 170 height 18
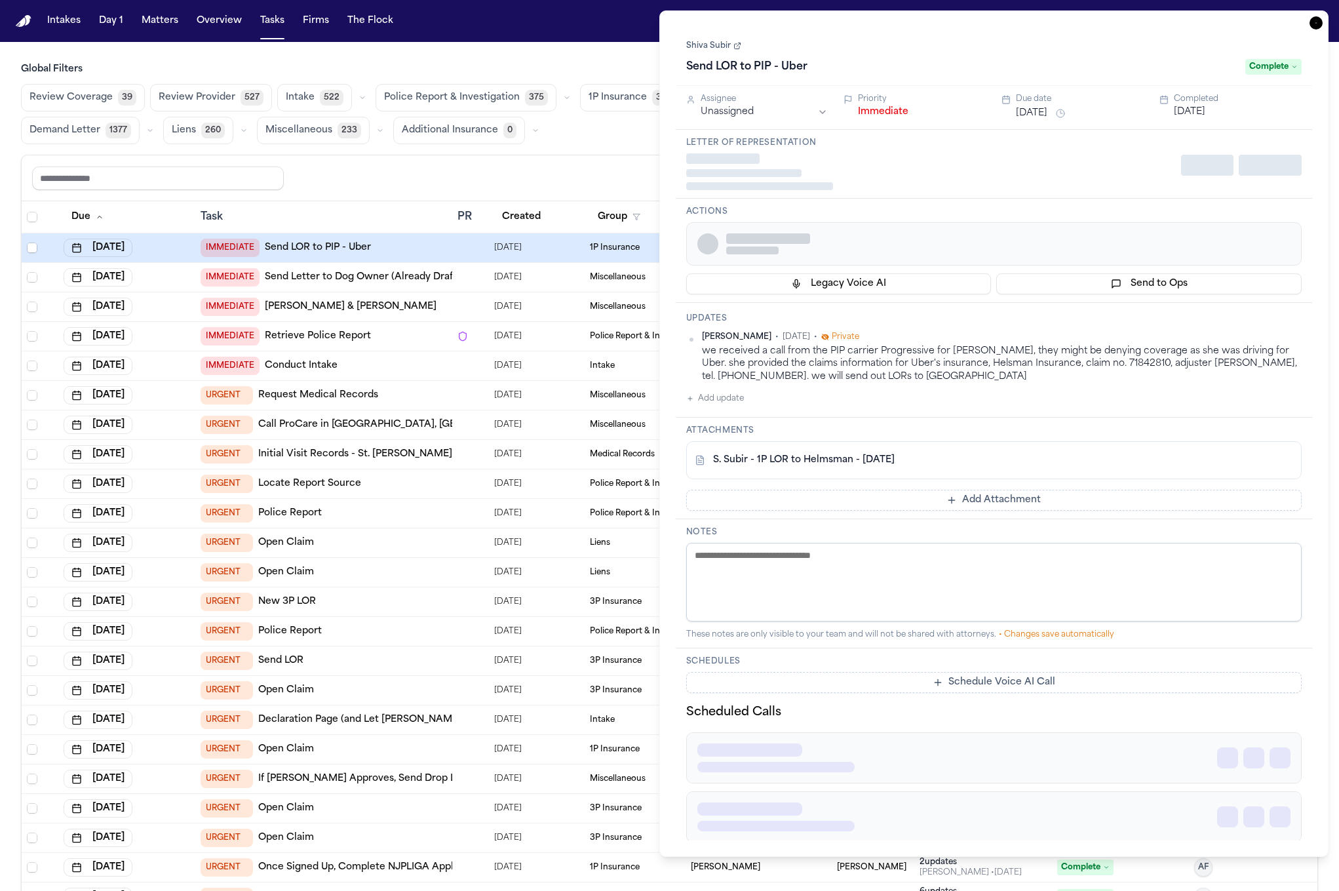
click at [330, 250] on link "Send LOR to PIP - Uber" at bounding box center [318, 247] width 106 height 13
